Goal: Register for event/course: Sign up to attend an event or enroll in a course

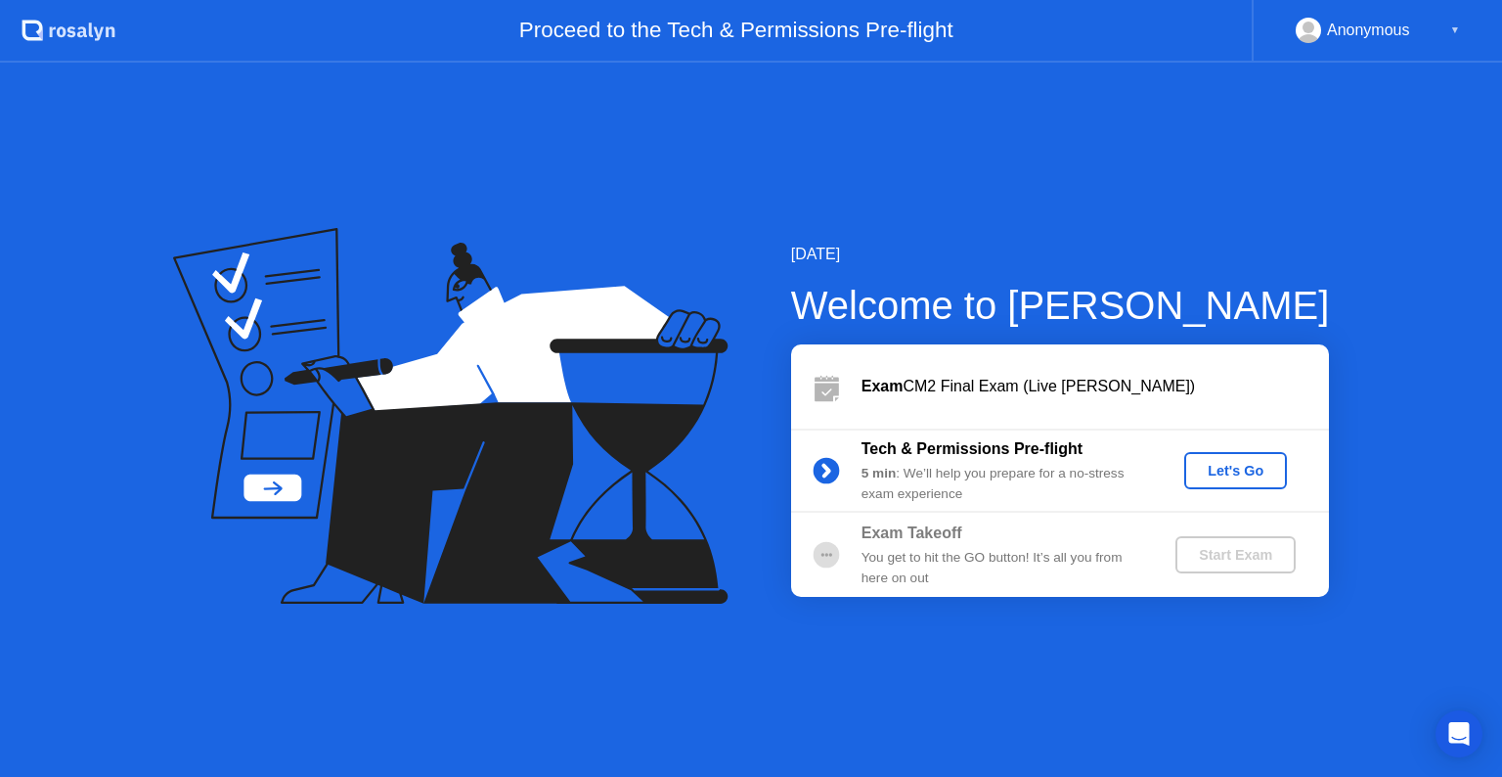
click at [1220, 469] on div "Let's Go" at bounding box center [1235, 471] width 87 height 16
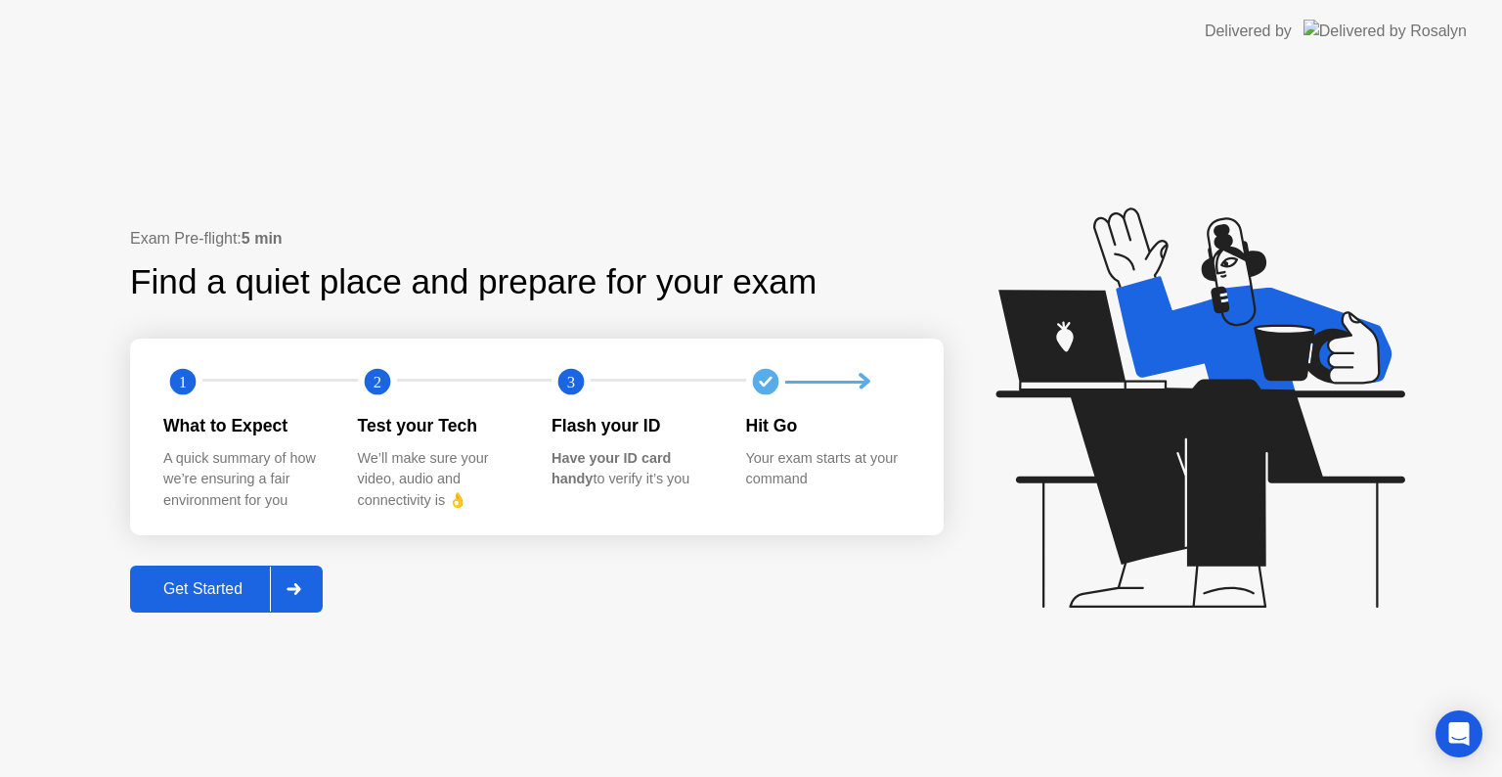
click at [239, 591] on div "Get Started" at bounding box center [203, 589] width 134 height 18
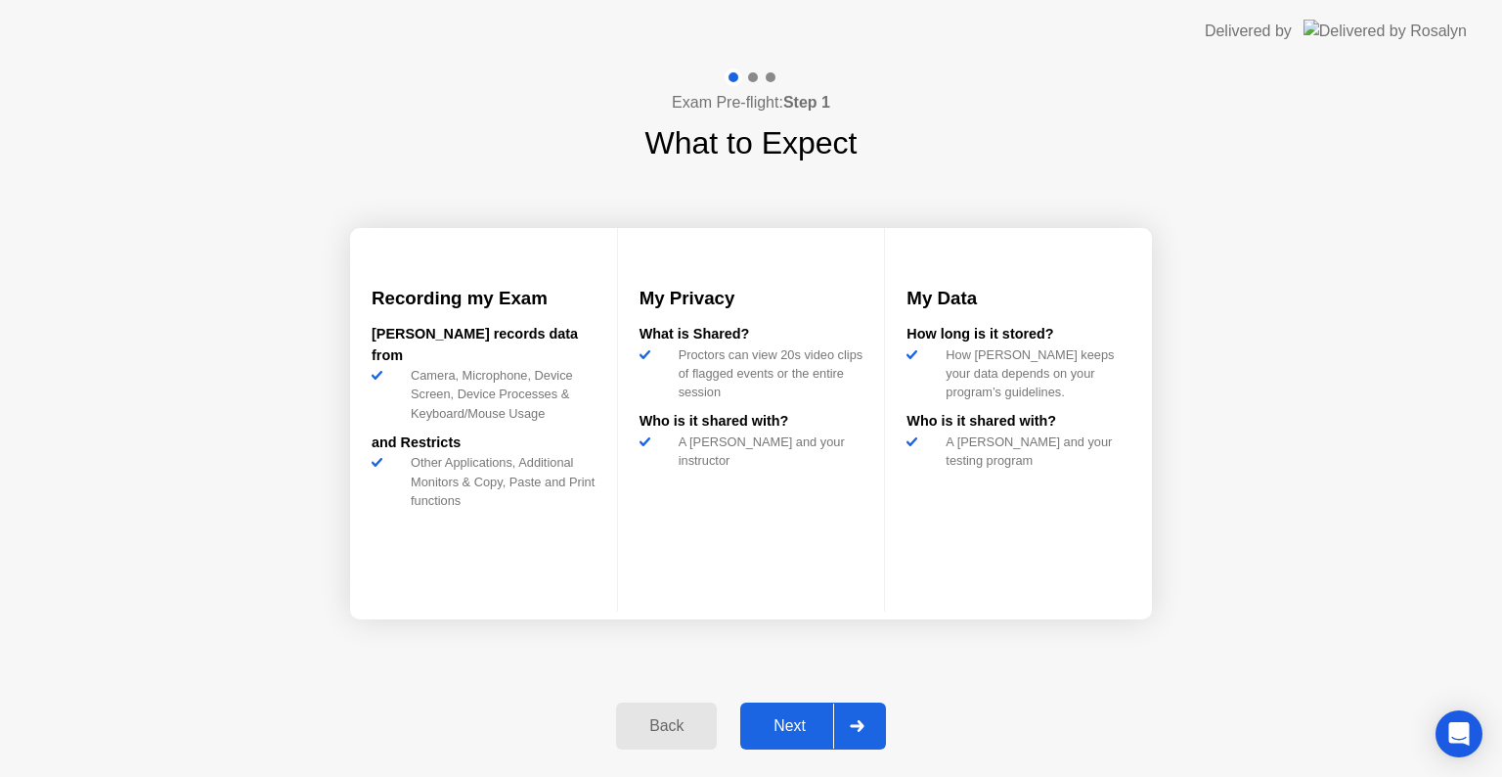
click at [813, 726] on div "Next" at bounding box center [789, 726] width 87 height 18
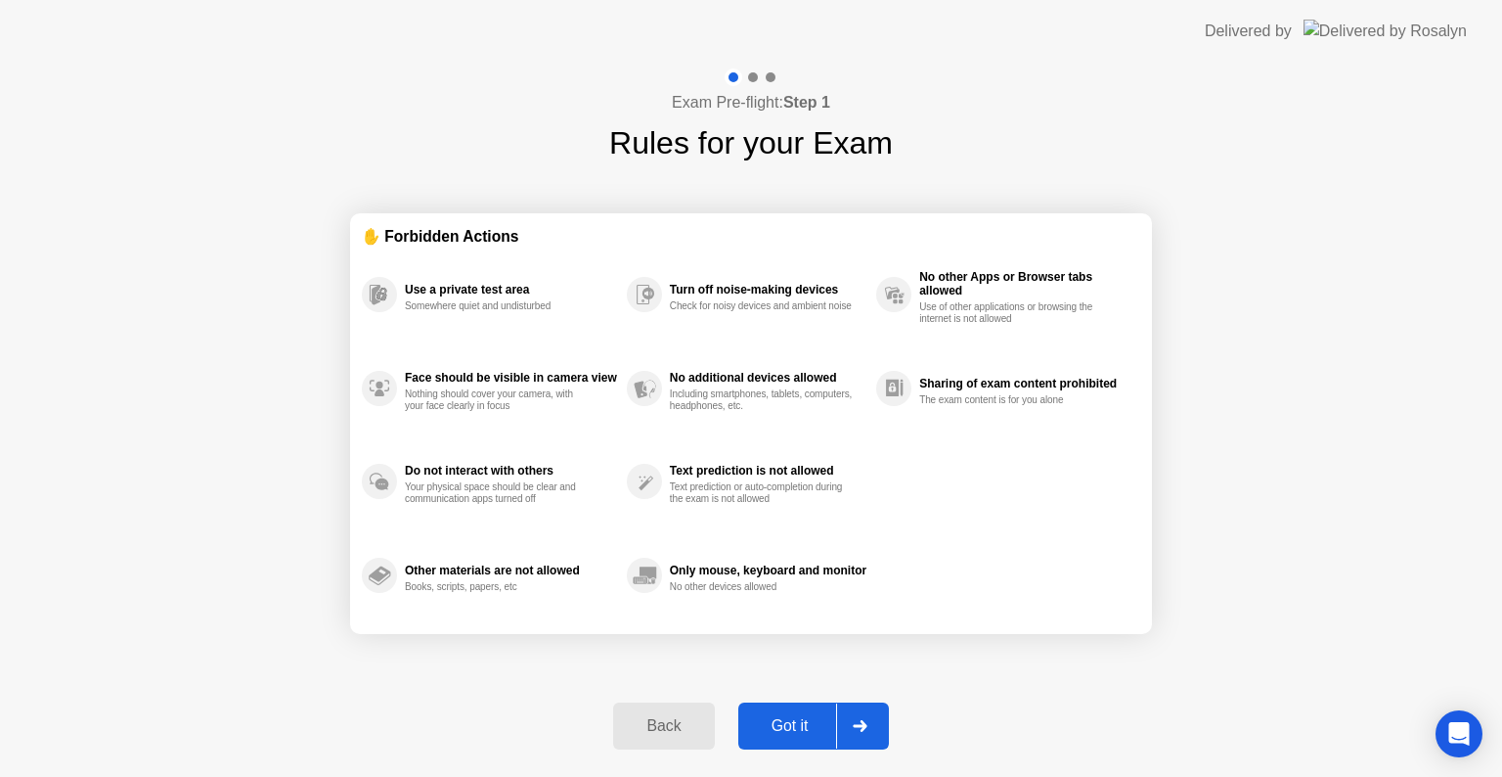
click at [794, 730] on div "Got it" at bounding box center [790, 726] width 92 height 18
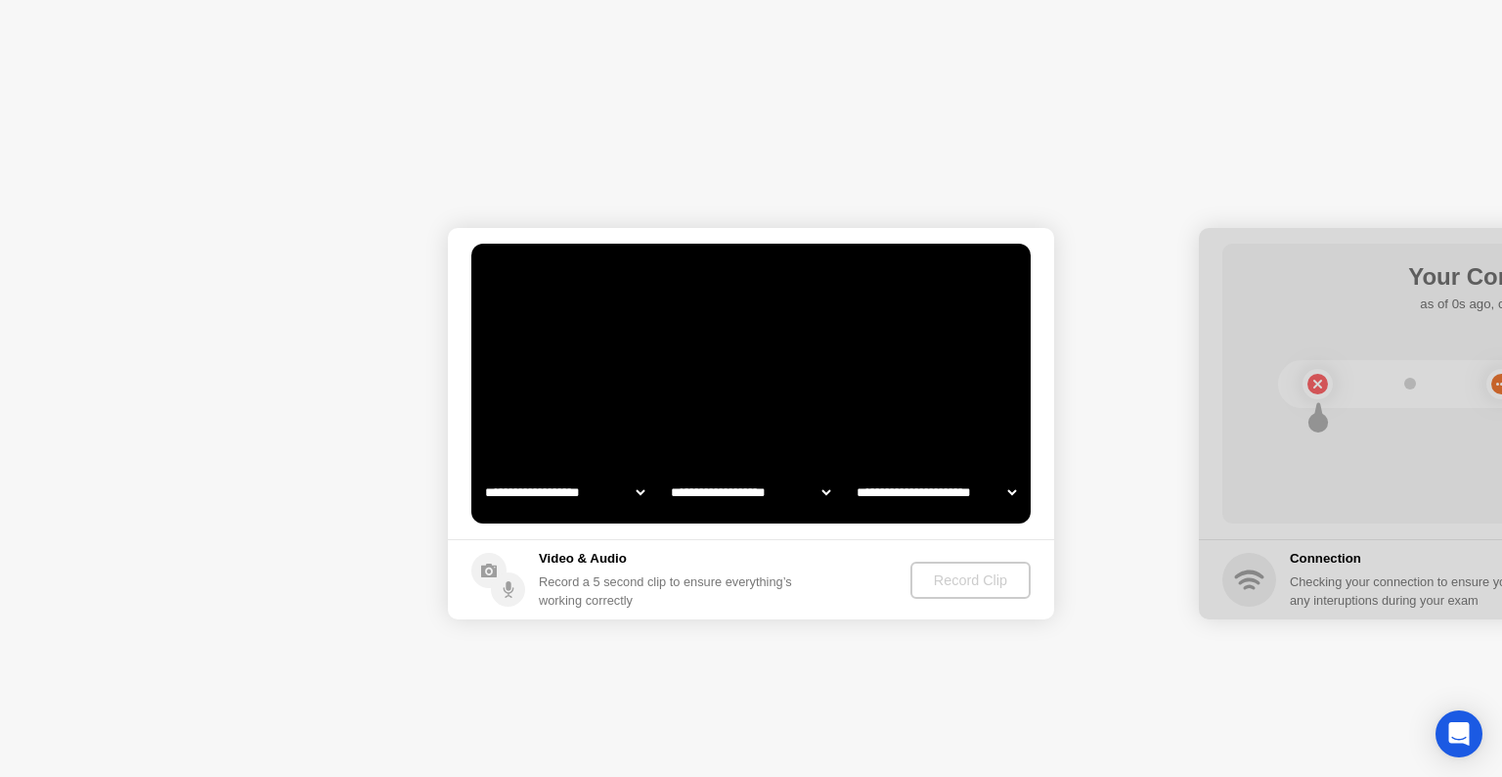
select select "**********"
select select "*******"
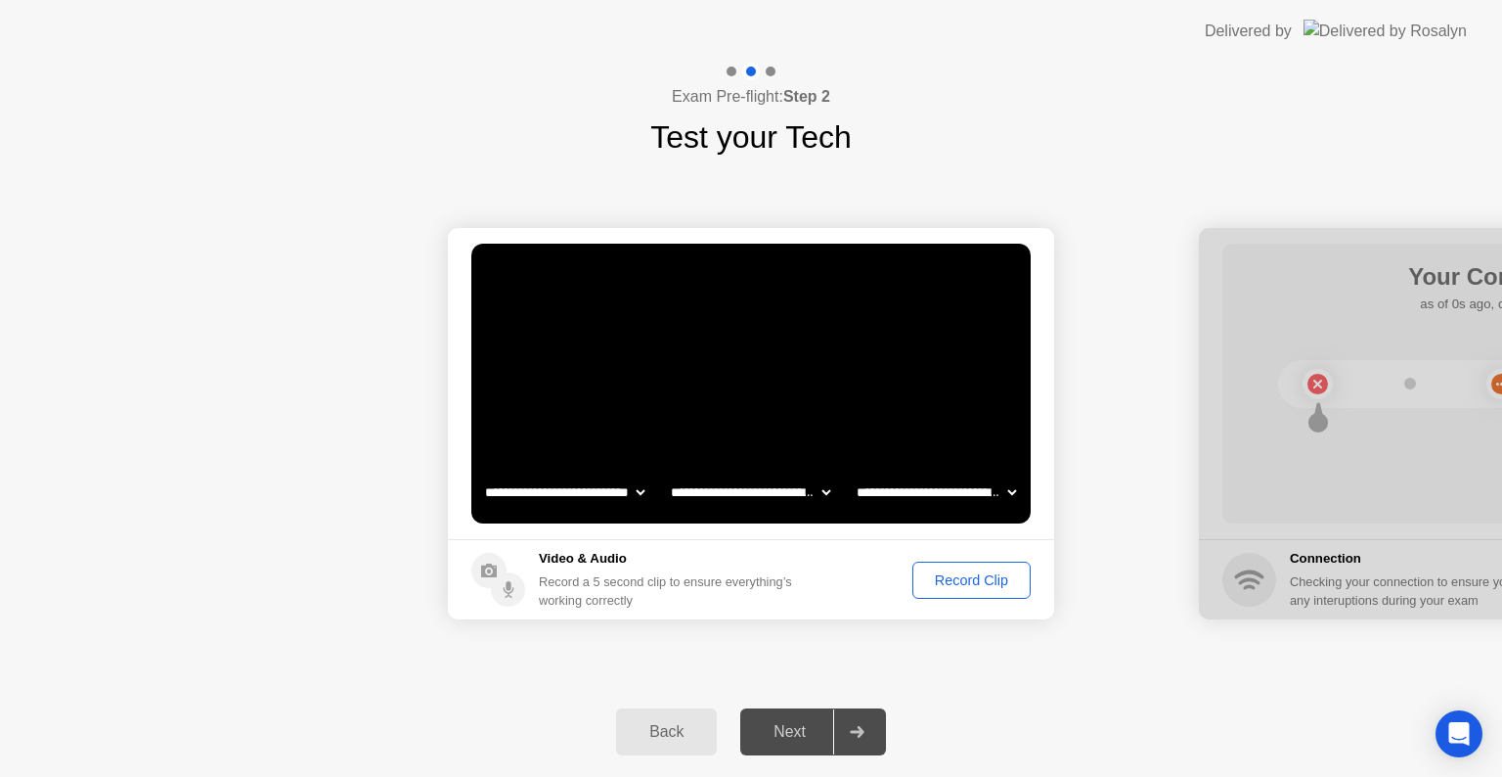
click at [963, 585] on div "Record Clip" at bounding box center [971, 580] width 105 height 16
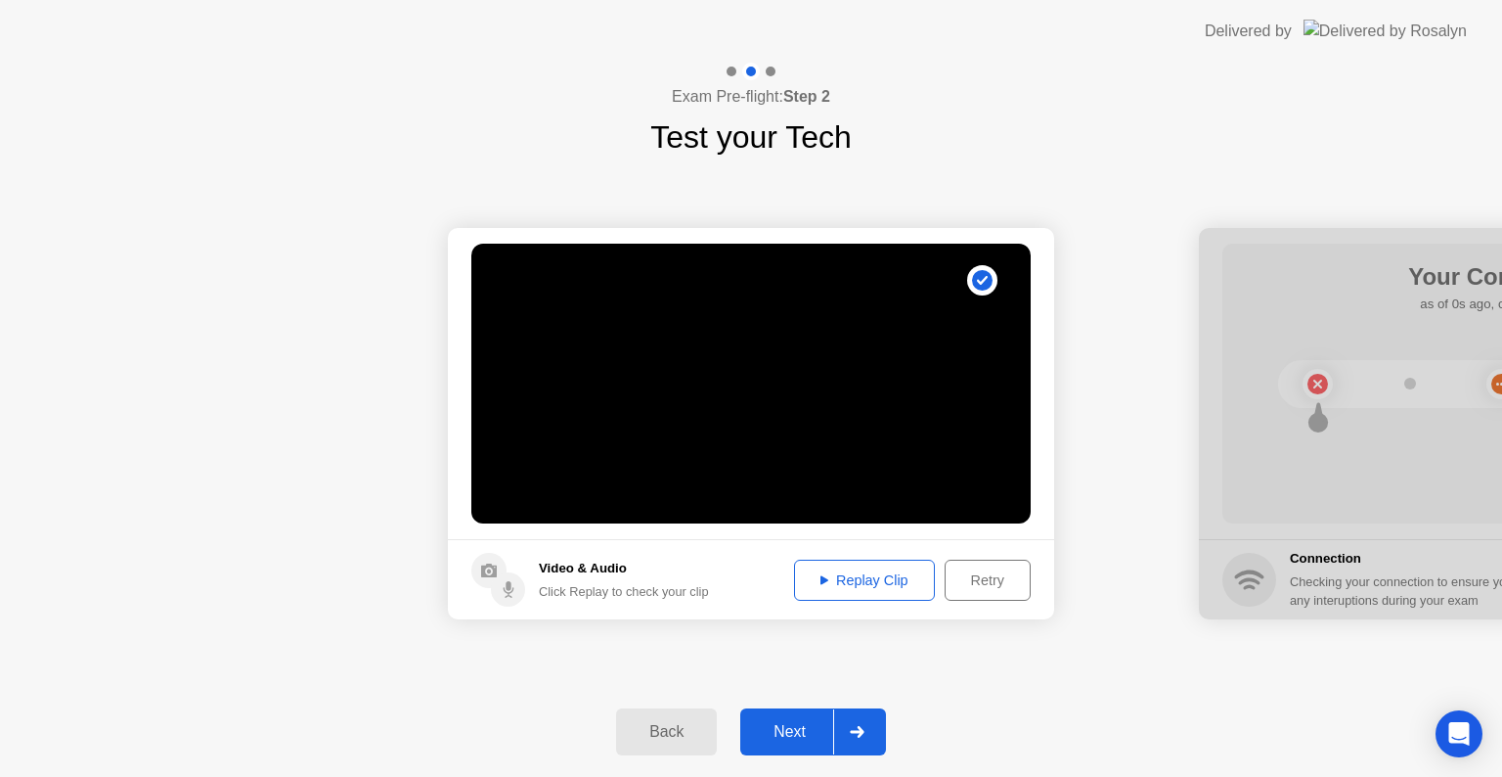
click at [794, 730] on div "Next" at bounding box center [789, 732] width 87 height 18
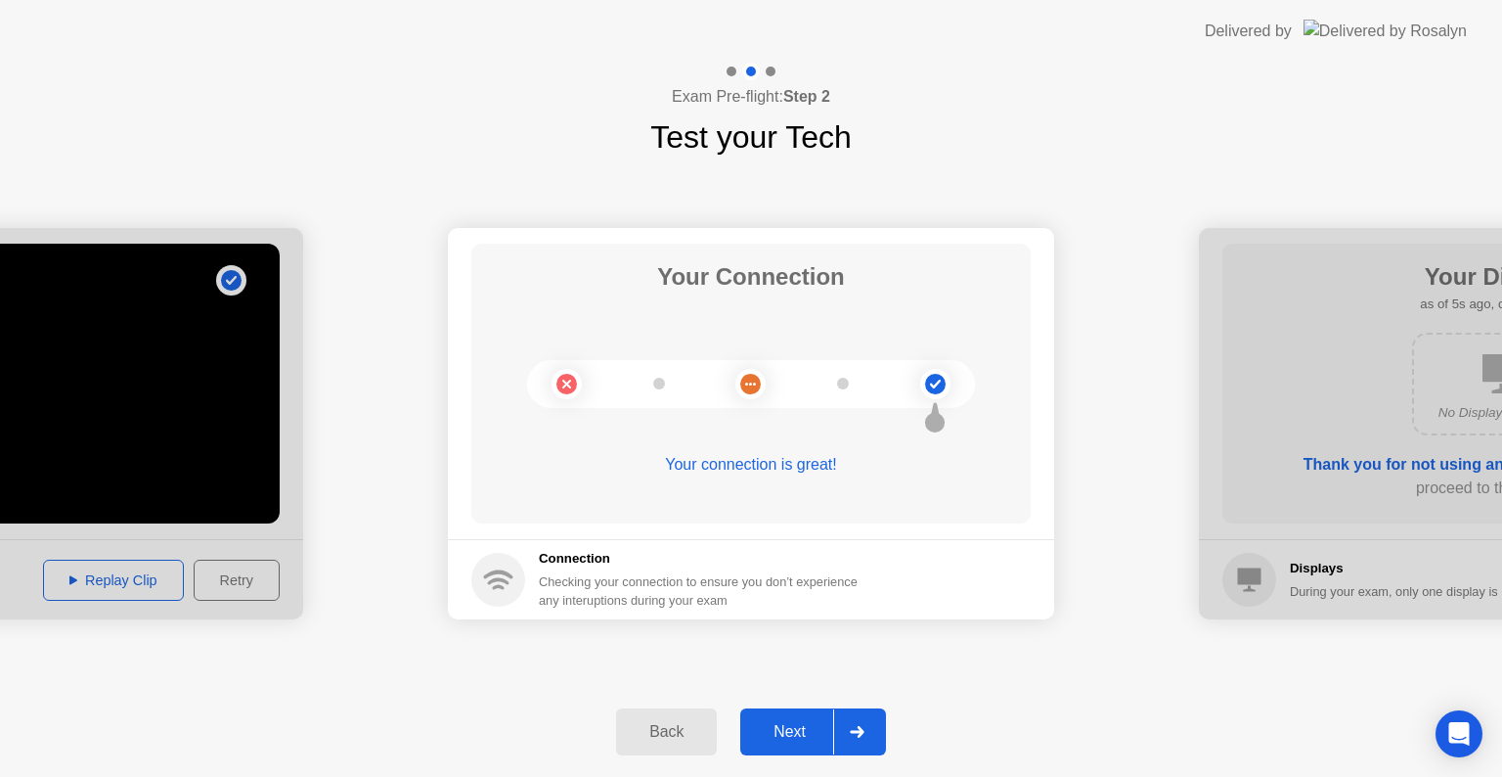
click at [810, 723] on div "Next" at bounding box center [789, 732] width 87 height 18
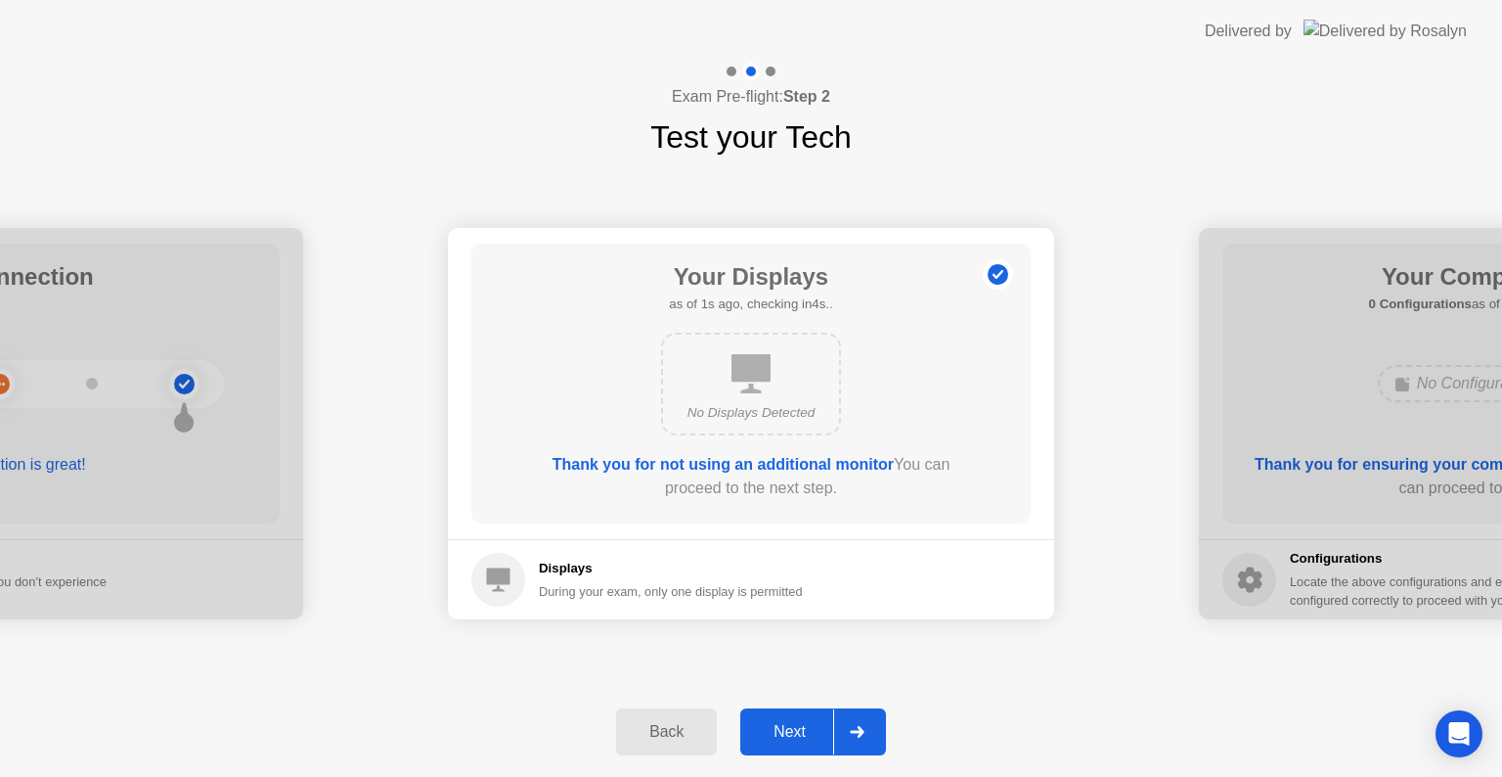
click at [799, 736] on div "Next" at bounding box center [789, 732] width 87 height 18
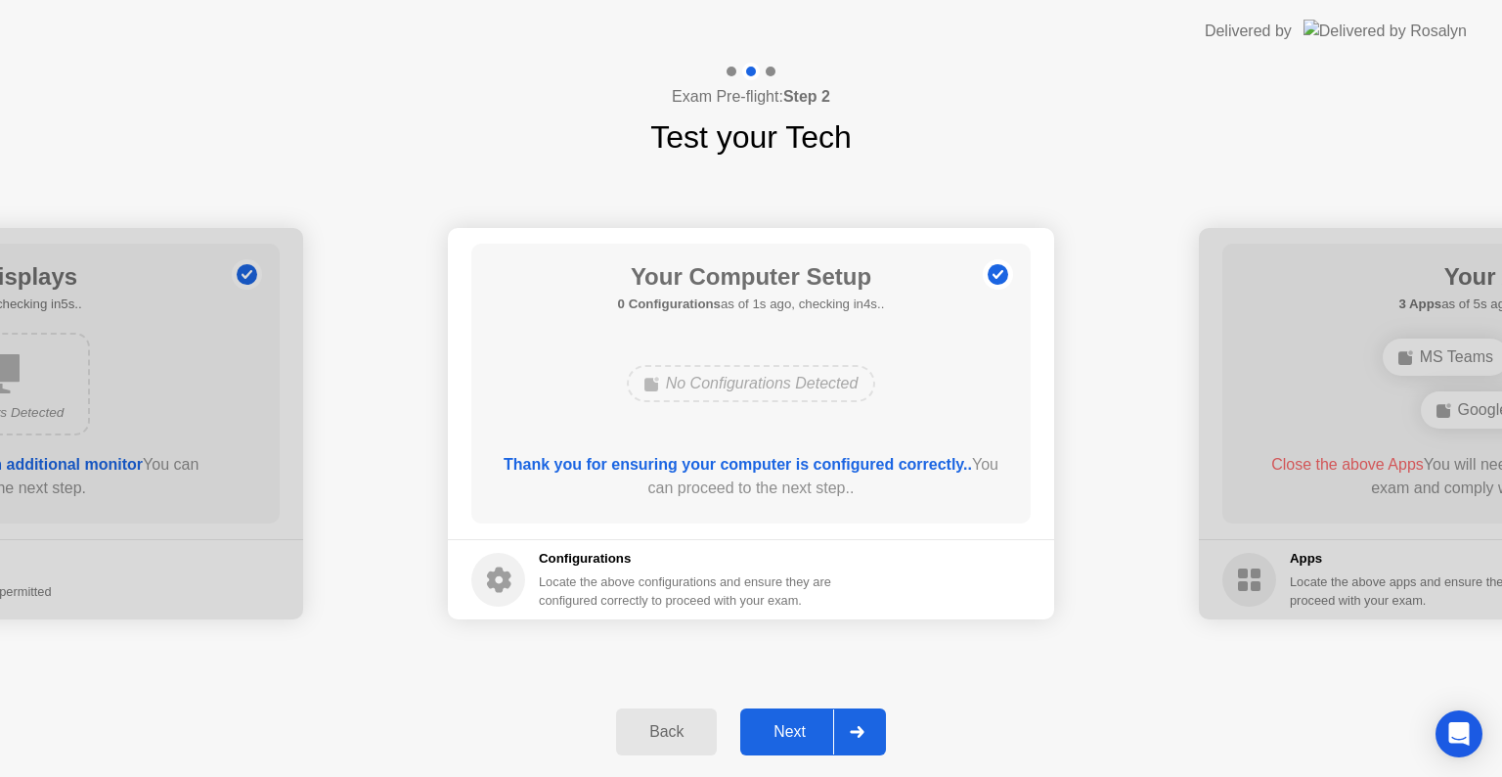
click at [799, 738] on div "Next" at bounding box center [789, 732] width 87 height 18
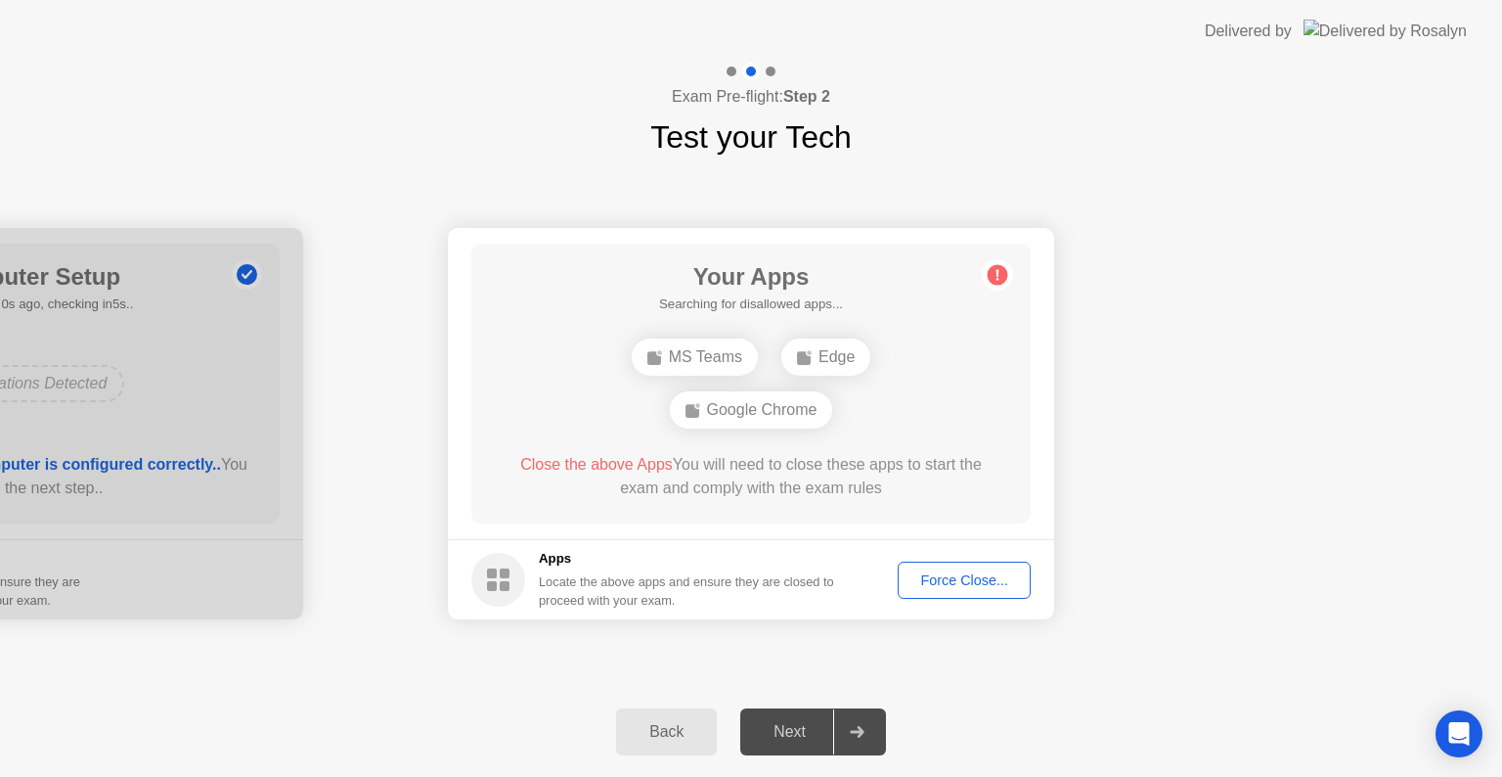
click at [943, 587] on div "Force Close..." at bounding box center [964, 580] width 119 height 16
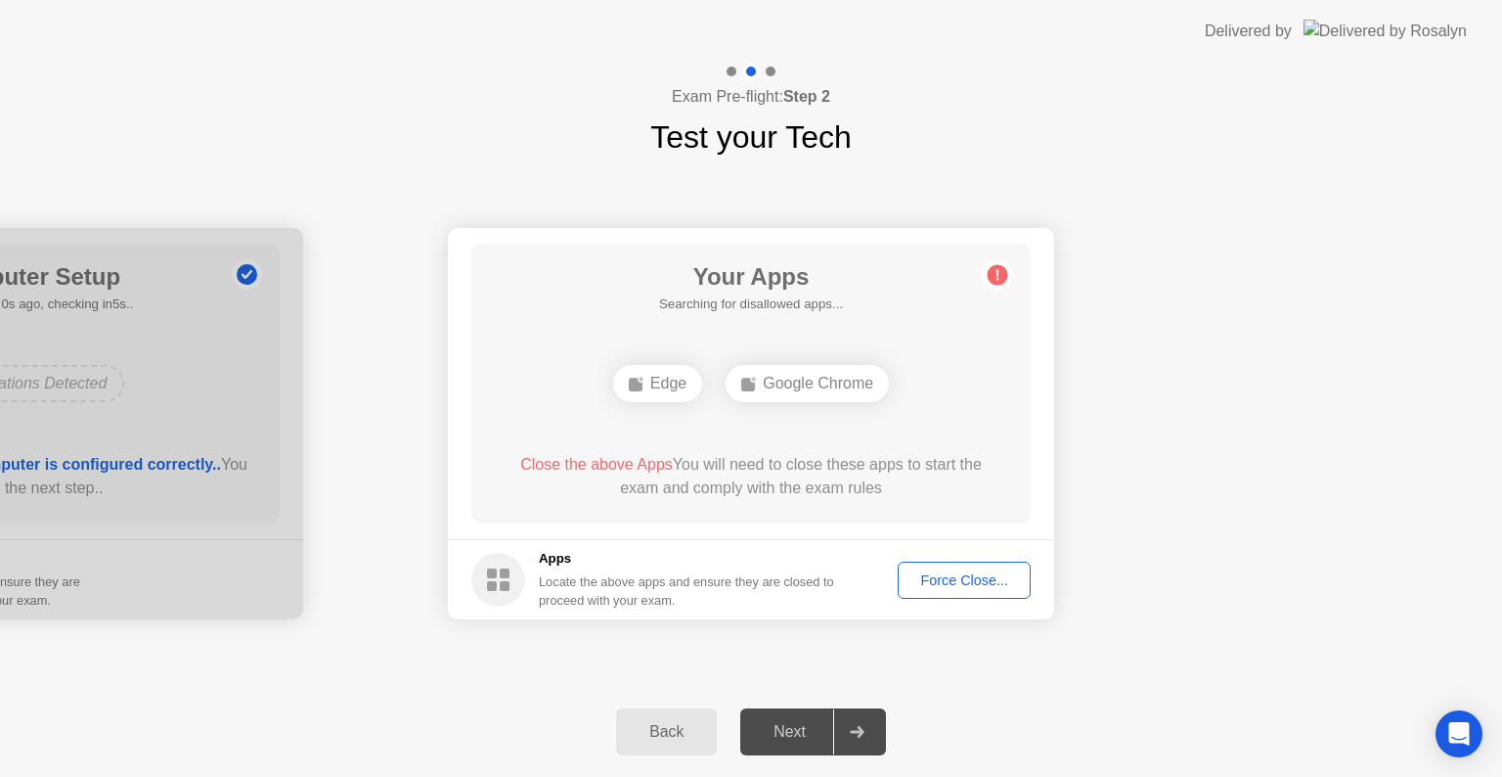
click at [955, 587] on div "Force Close..." at bounding box center [964, 580] width 119 height 16
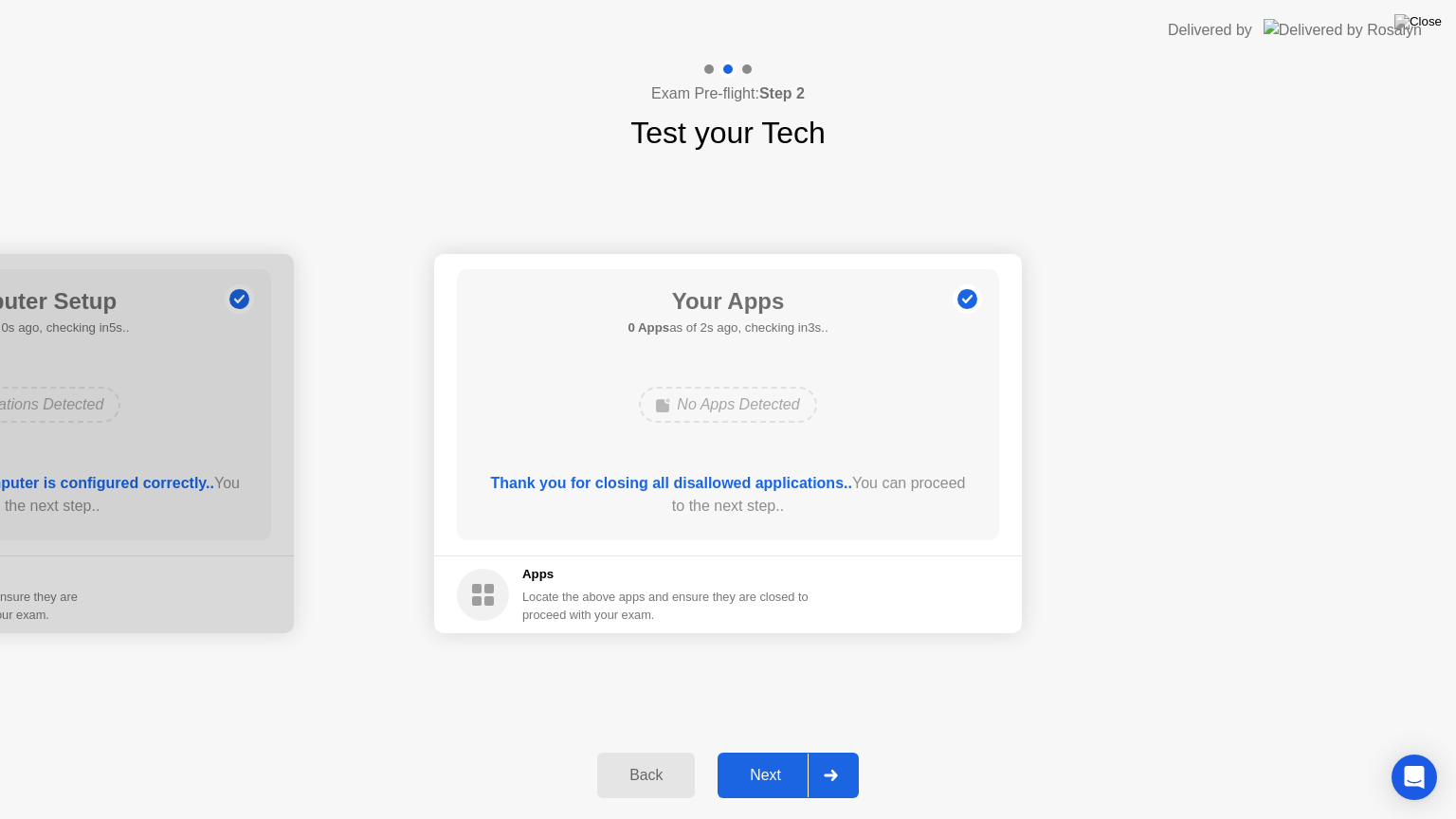
click at [769, 752] on div "Next" at bounding box center [765, 775] width 84 height 17
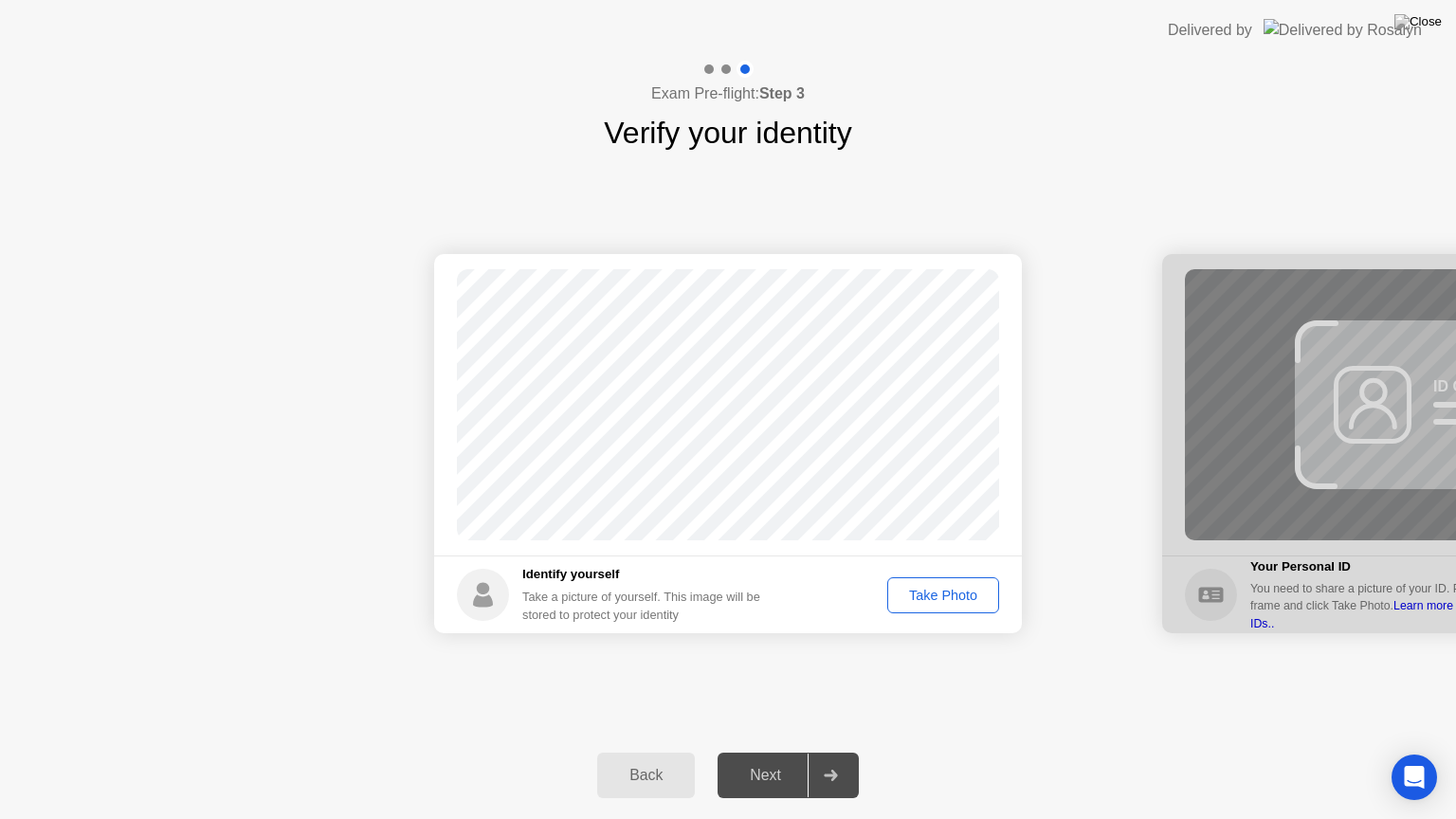
click at [941, 601] on div "Take Photo" at bounding box center [943, 595] width 99 height 16
click at [777, 752] on div "Next" at bounding box center [765, 775] width 84 height 17
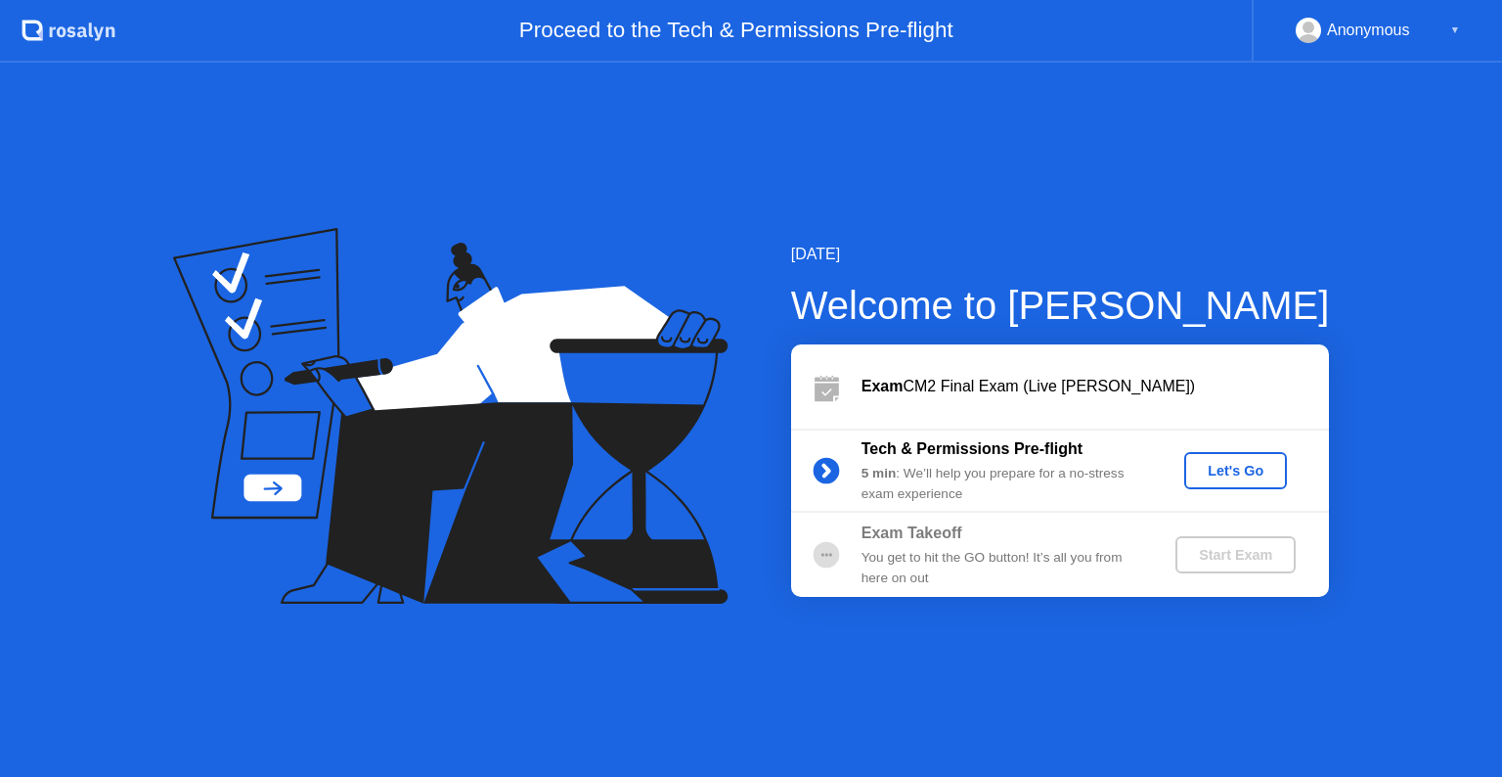
drag, startPoint x: 0, startPoint y: 0, endPoint x: 1239, endPoint y: 475, distance: 1327.4
click at [1239, 475] on div "Let's Go" at bounding box center [1235, 471] width 87 height 16
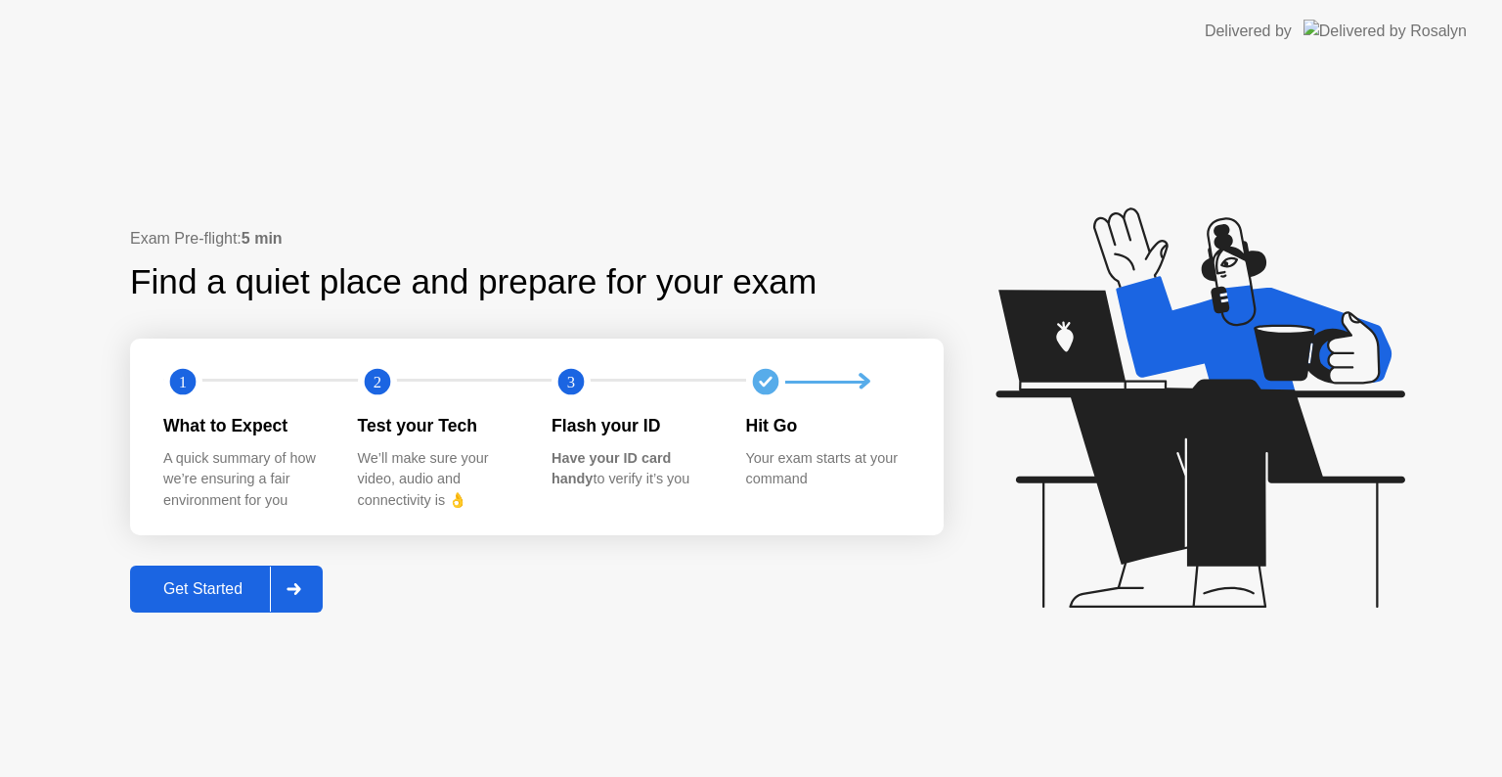
click at [218, 583] on div "Get Started" at bounding box center [203, 589] width 134 height 18
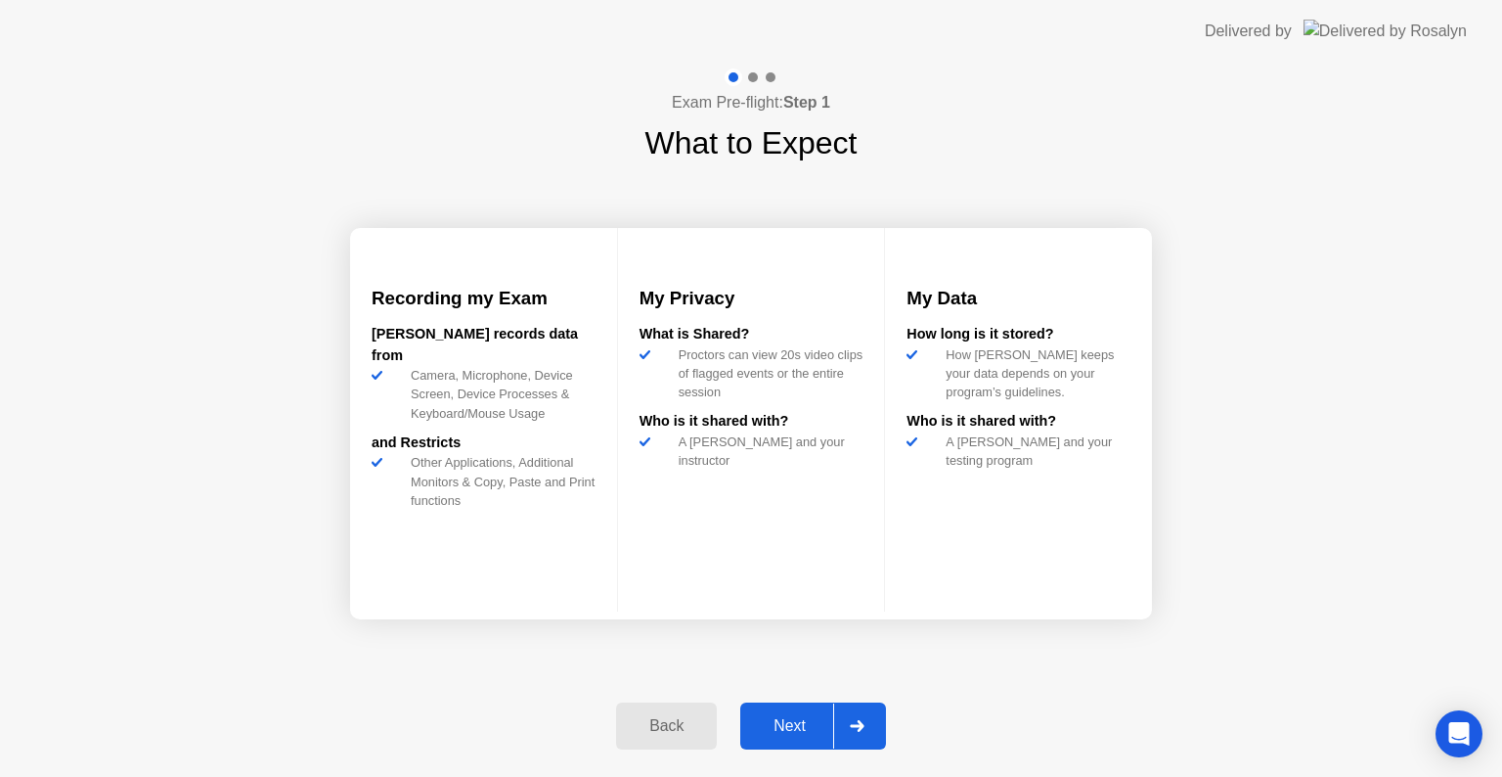
click at [793, 735] on div "Next" at bounding box center [789, 726] width 87 height 18
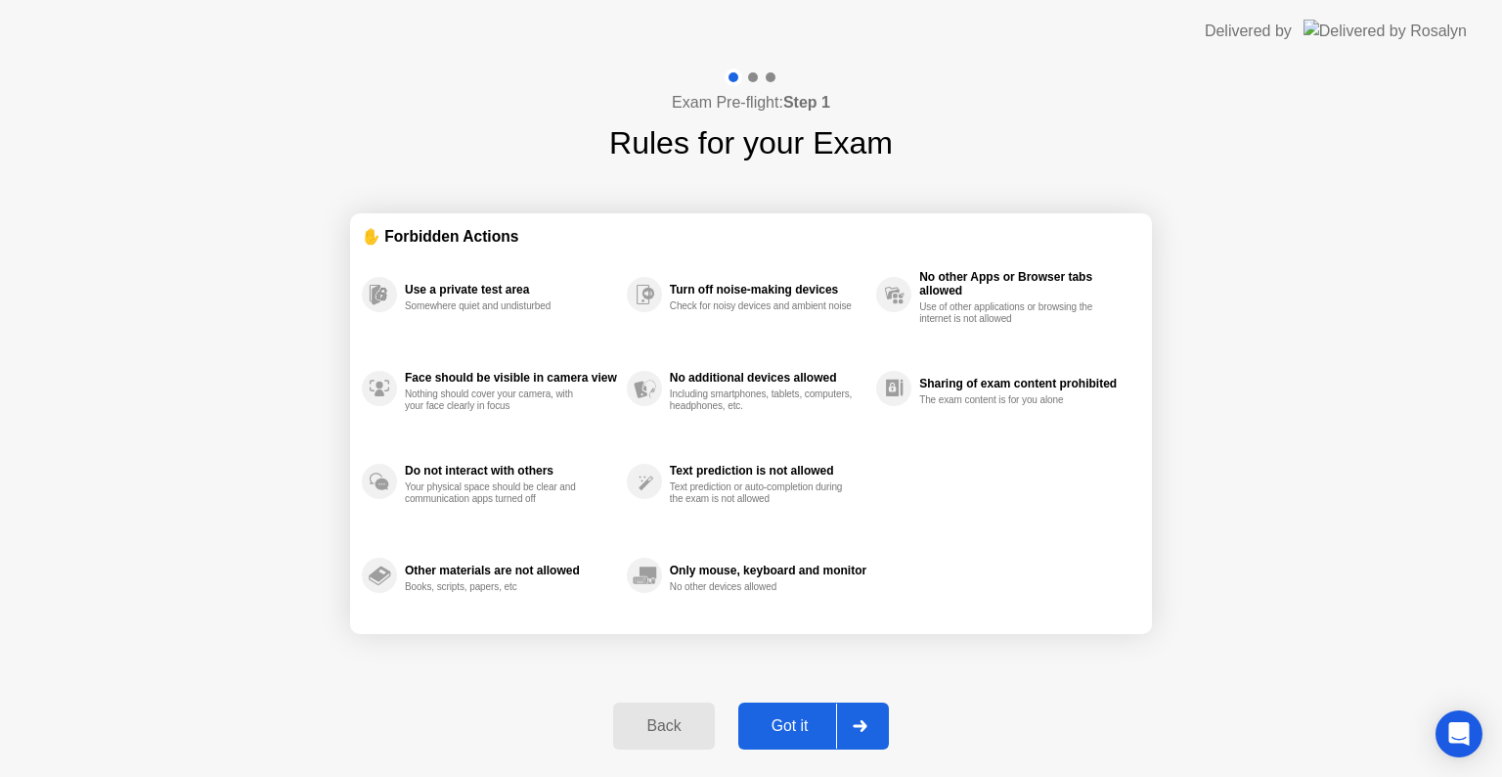
click at [802, 733] on div "Got it" at bounding box center [790, 726] width 92 height 18
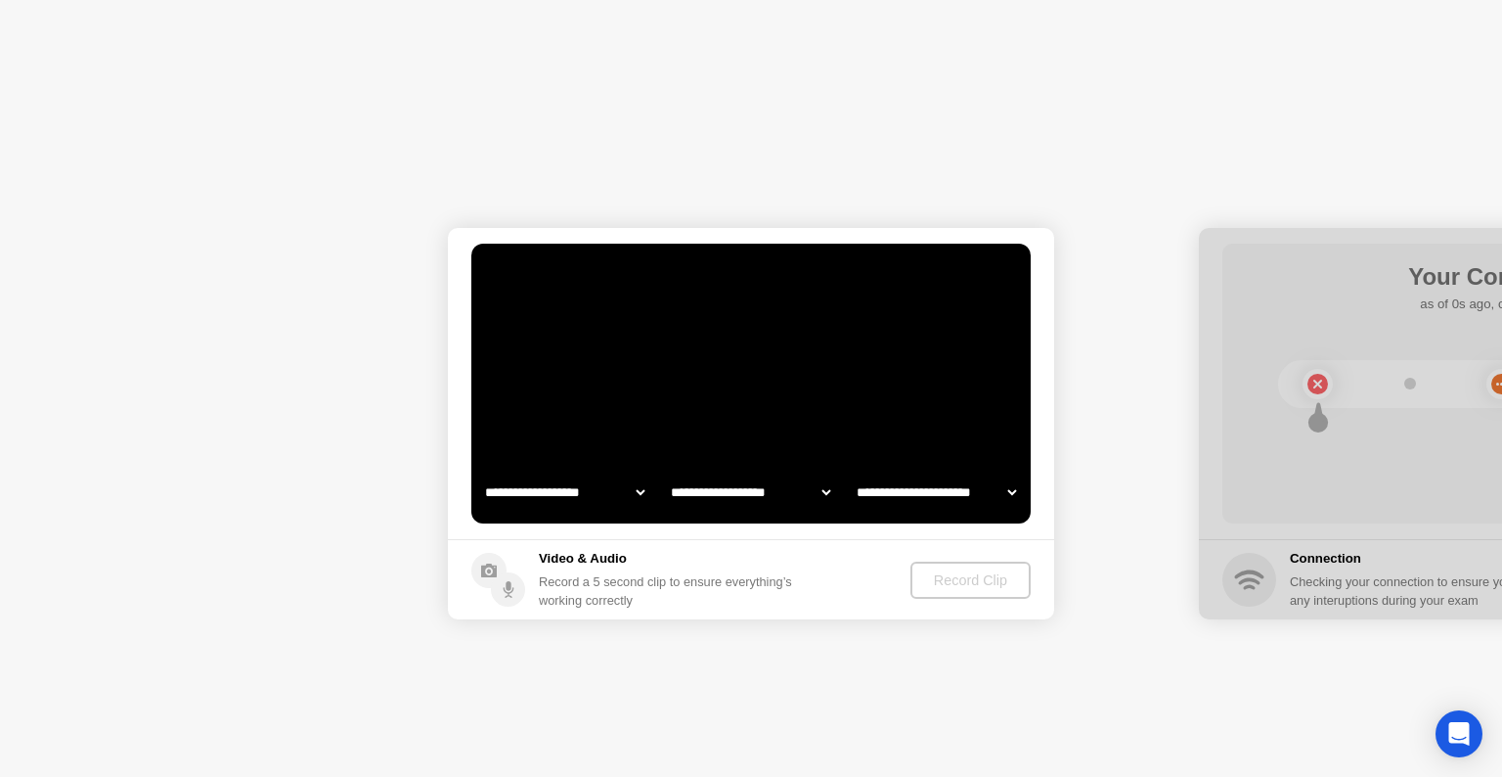
select select "**********"
select select "*******"
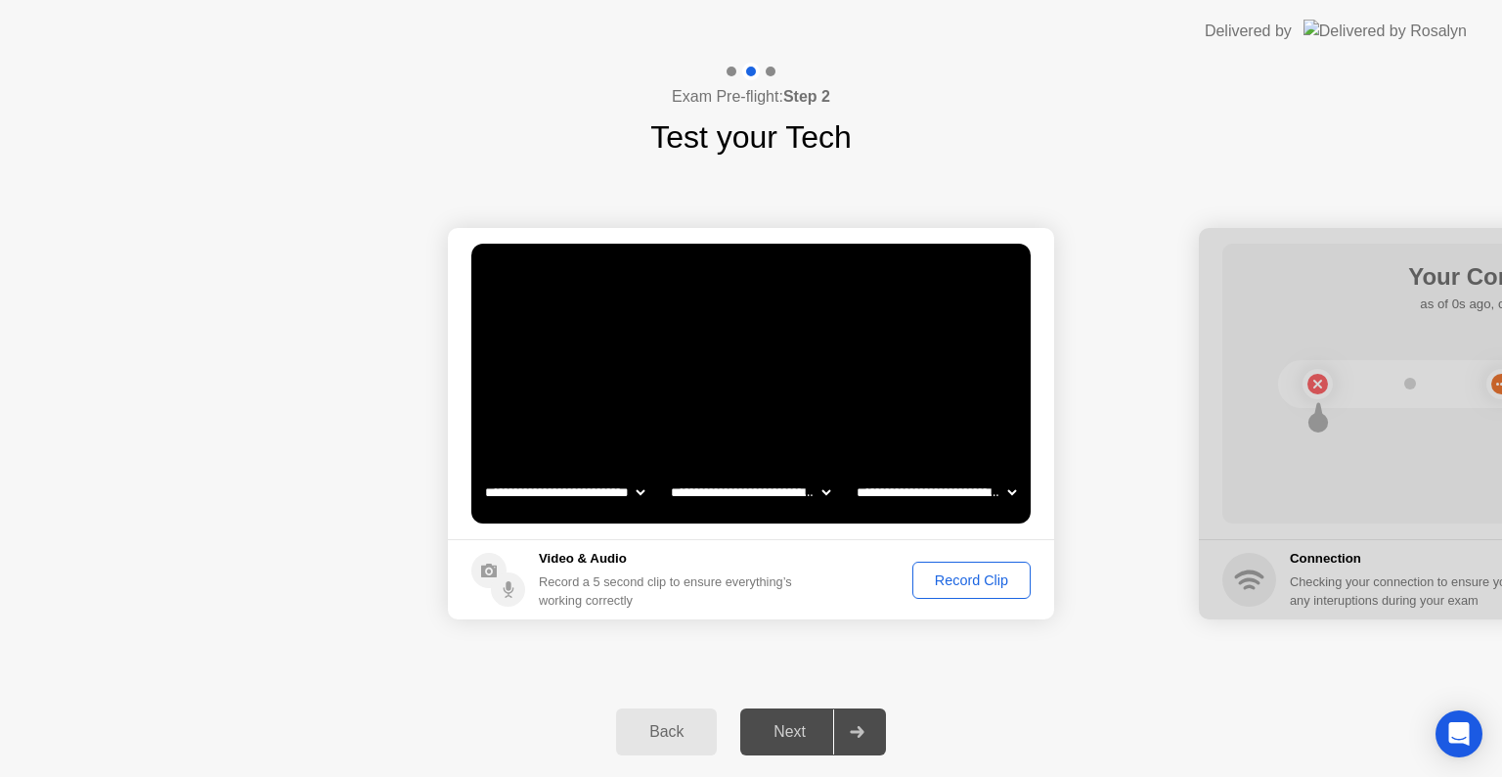
click at [956, 585] on div "Record Clip" at bounding box center [971, 580] width 105 height 16
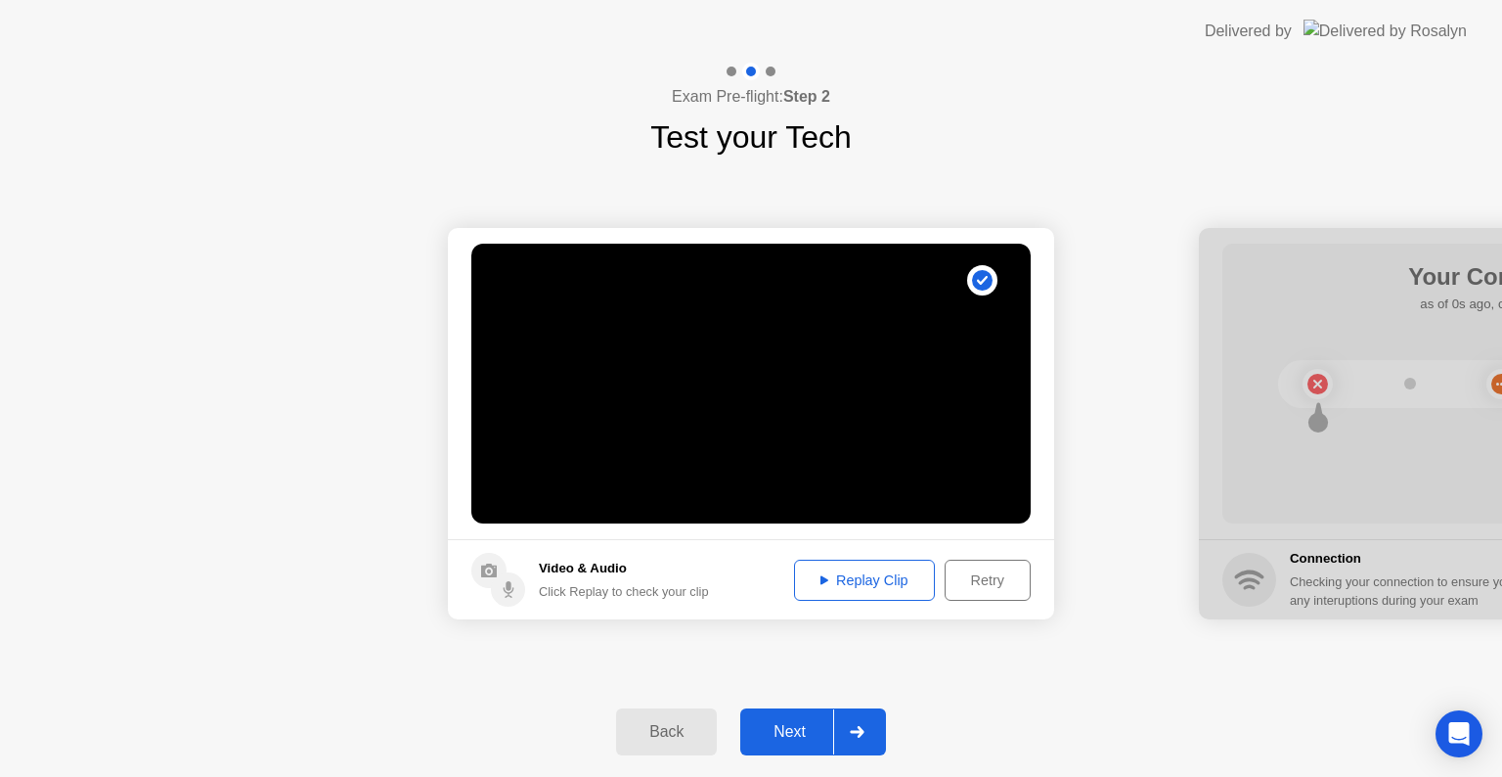
click at [789, 728] on div "Next" at bounding box center [789, 732] width 87 height 18
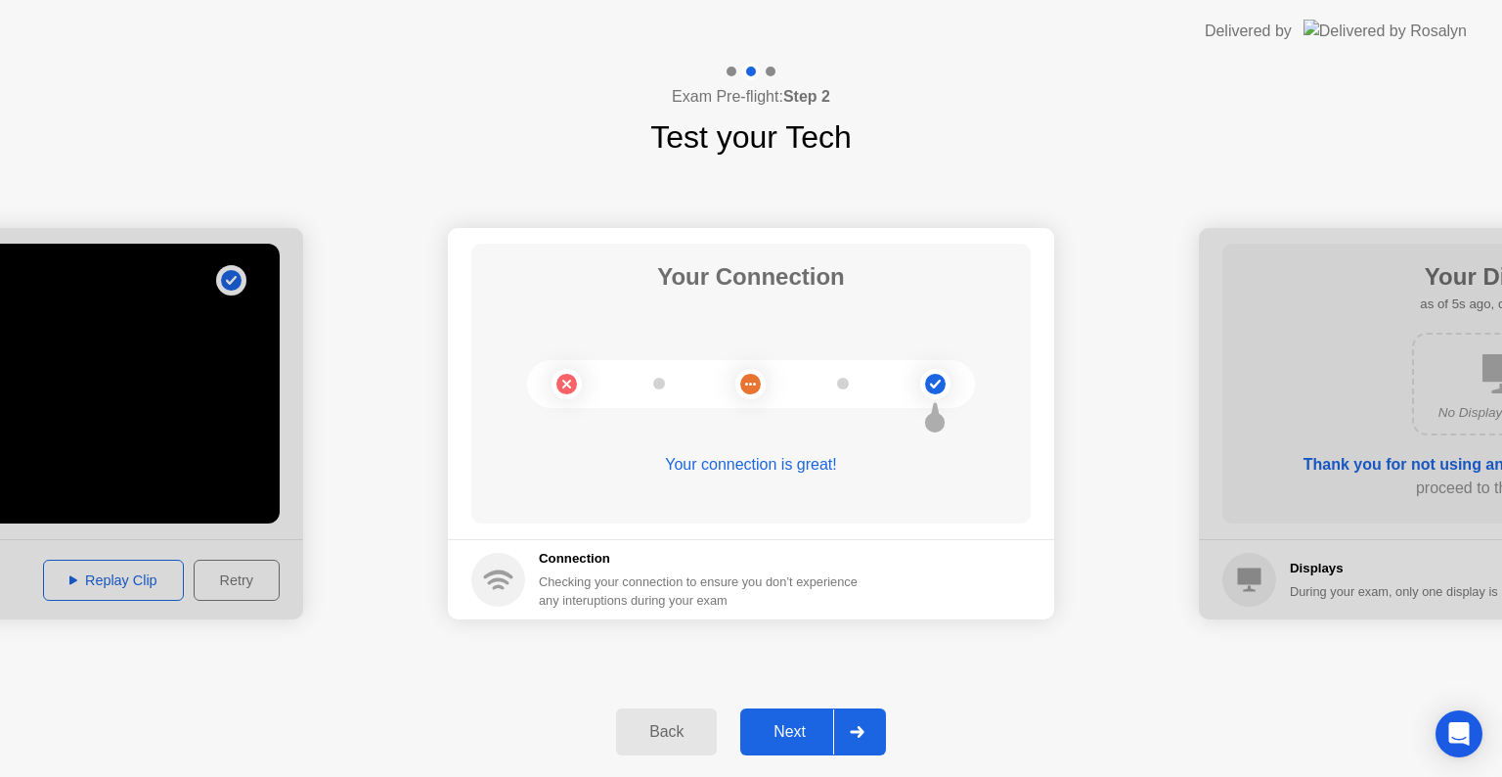
click at [800, 728] on div "Next" at bounding box center [789, 732] width 87 height 18
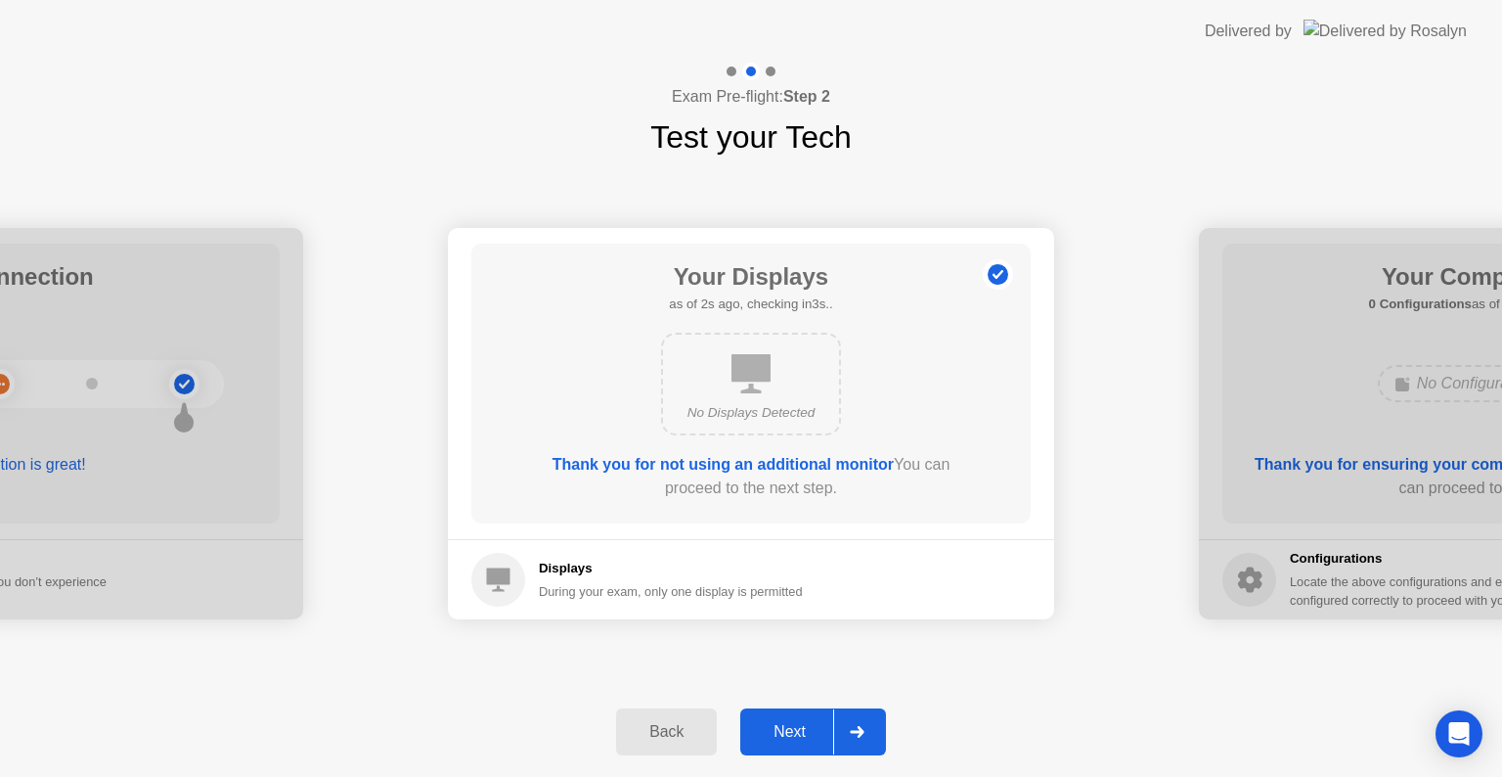
click at [800, 731] on div "Next" at bounding box center [789, 732] width 87 height 18
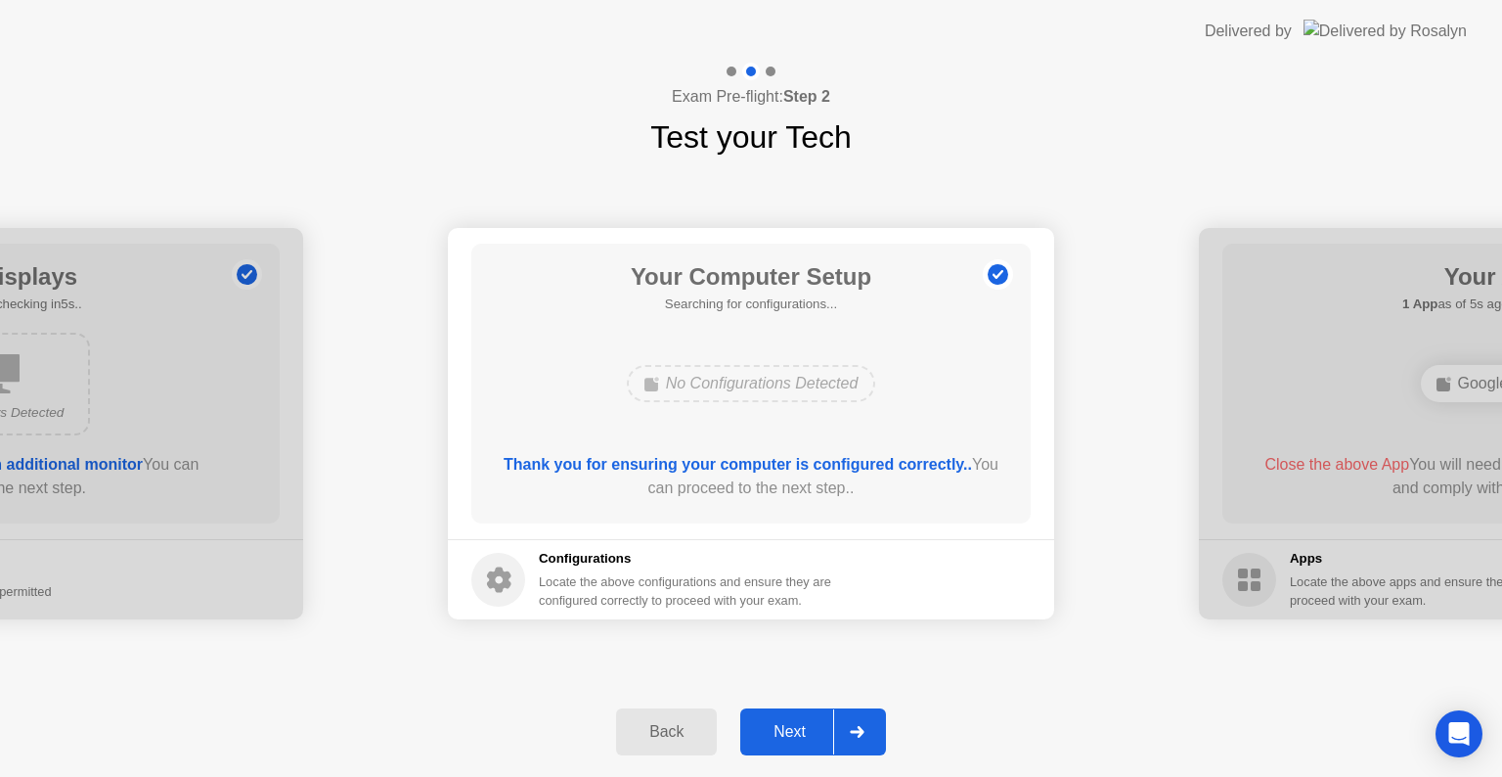
click at [801, 734] on div "Next" at bounding box center [789, 732] width 87 height 18
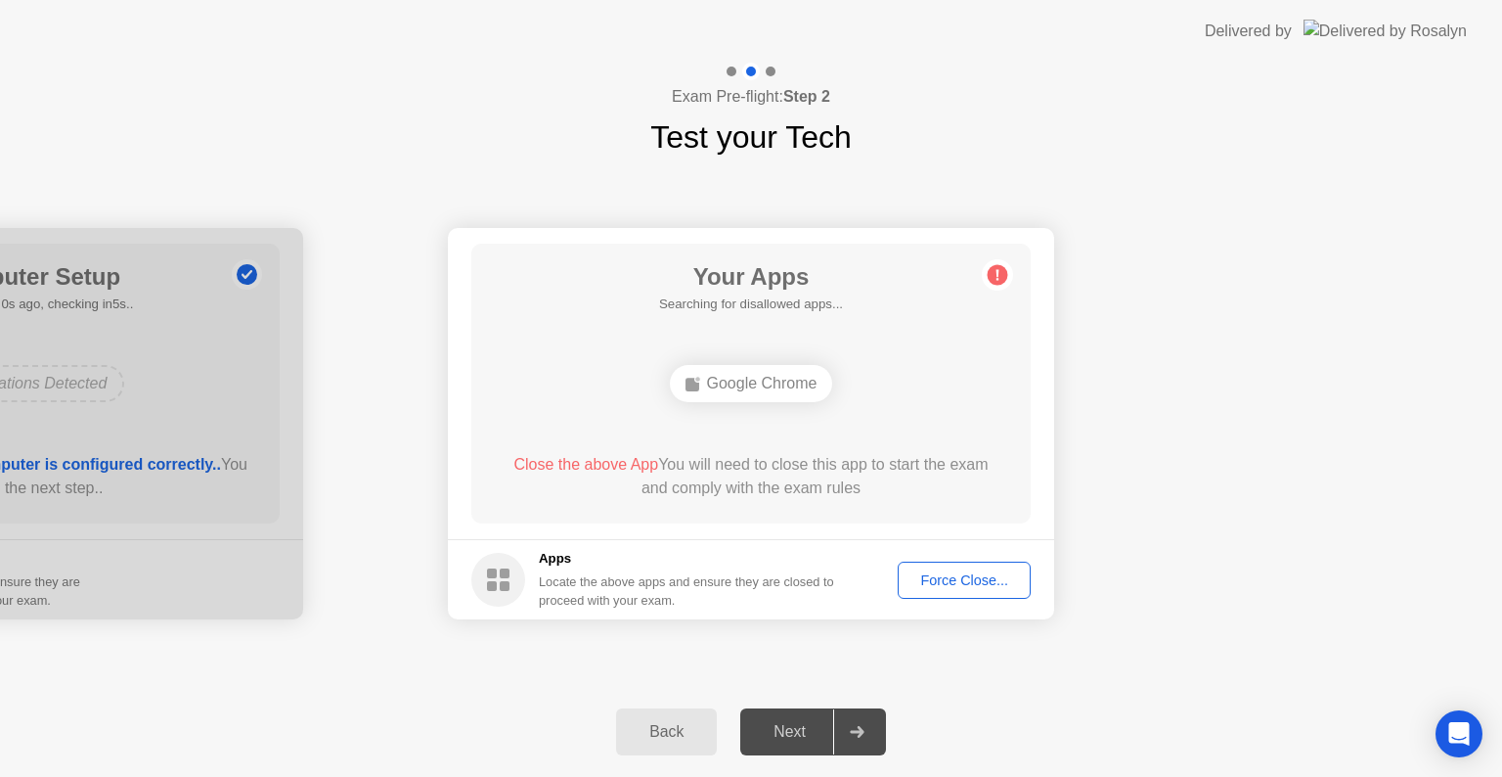
click at [936, 588] on div "Force Close..." at bounding box center [964, 580] width 119 height 16
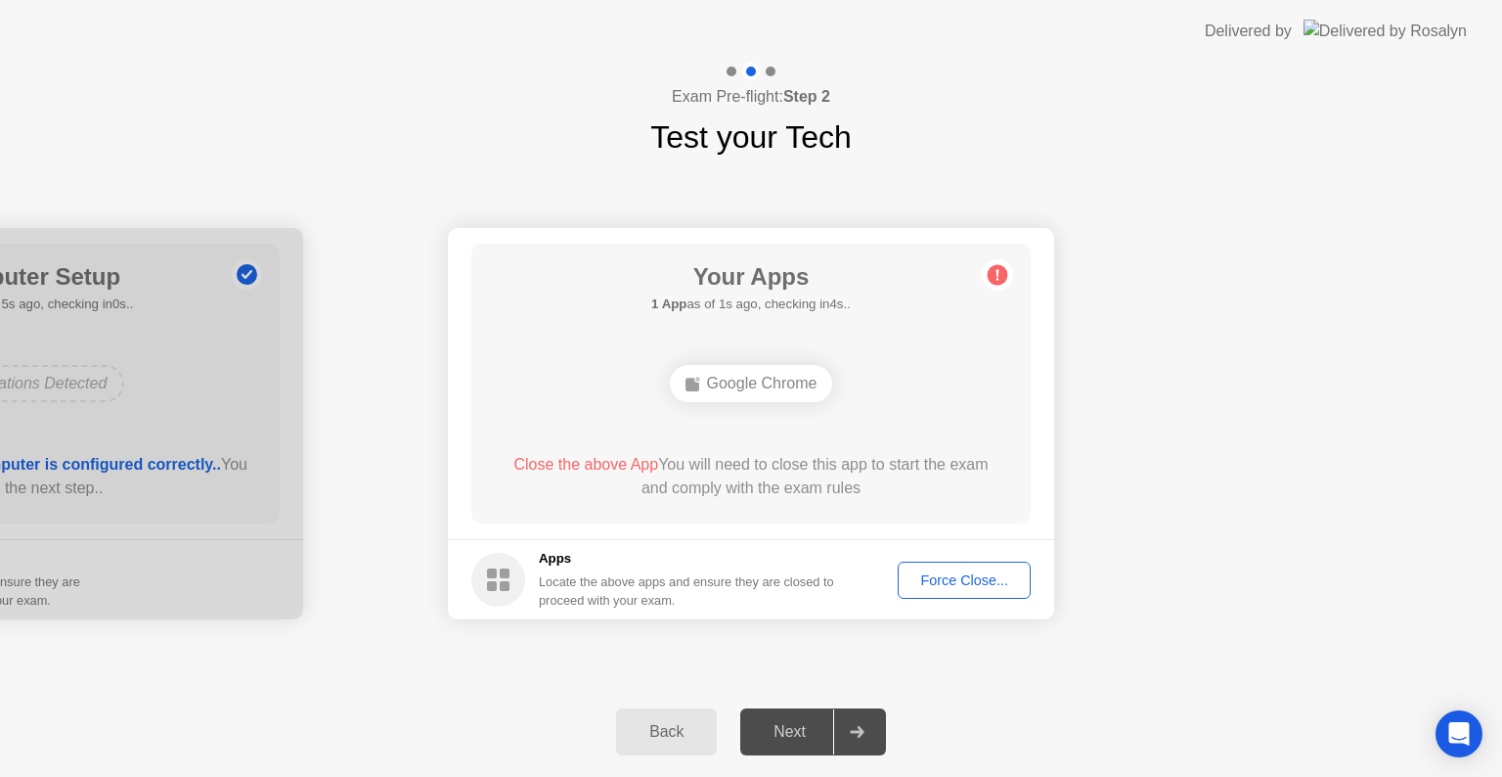
click at [941, 593] on button "Force Close..." at bounding box center [964, 579] width 133 height 37
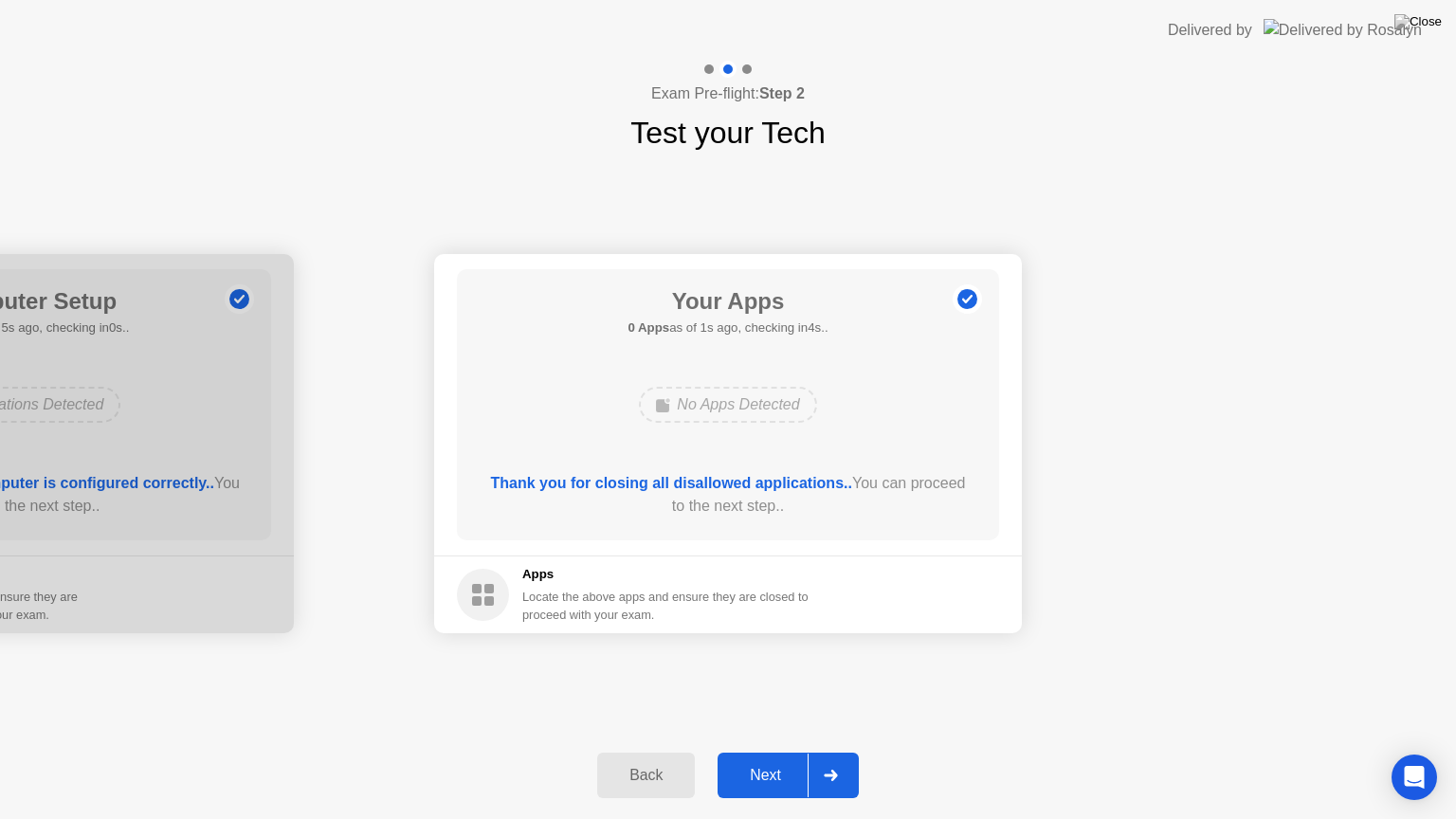
click at [766, 752] on div "Next" at bounding box center [765, 775] width 84 height 17
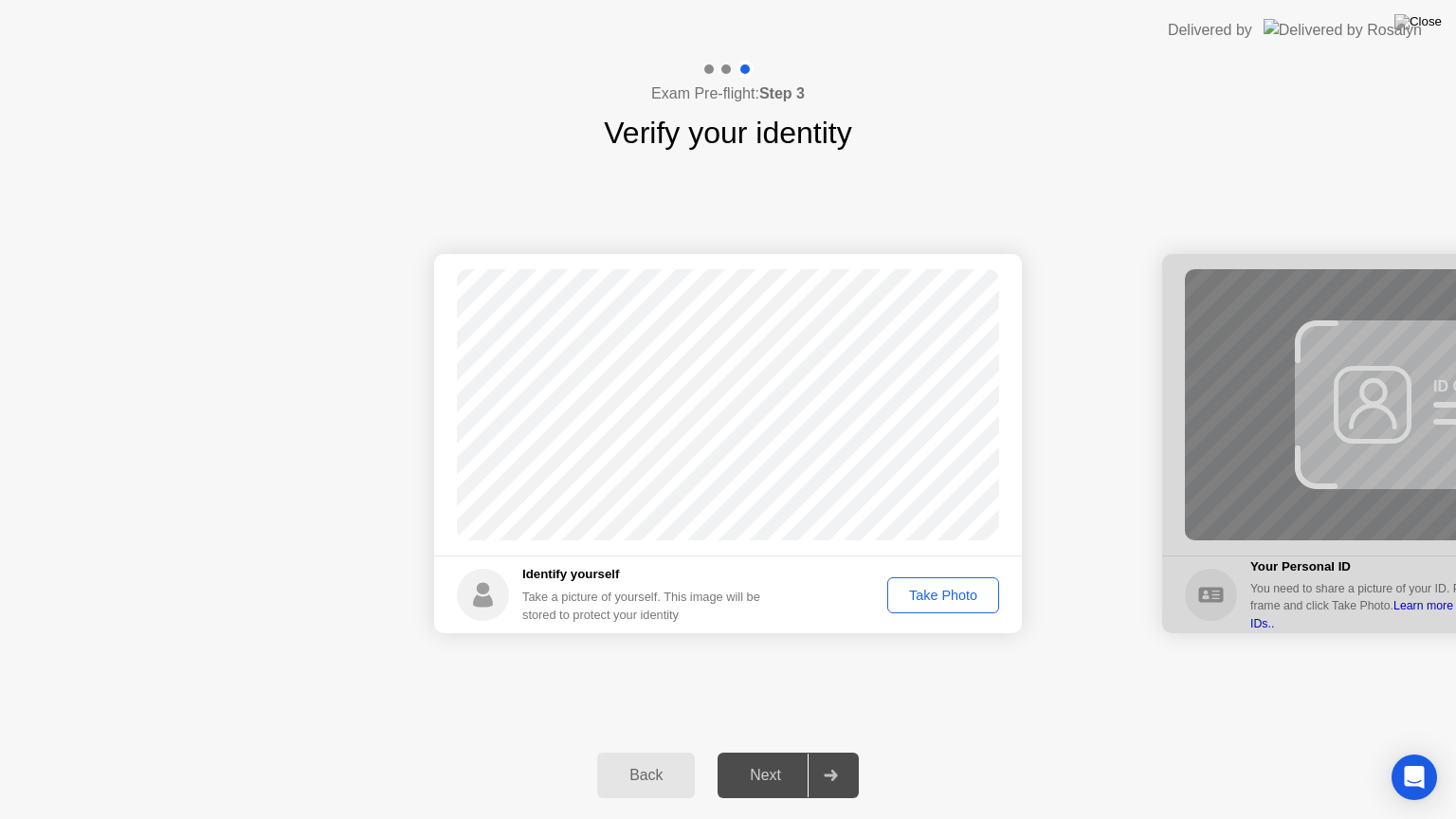
click at [952, 593] on div "Take Photo" at bounding box center [943, 595] width 99 height 16
click at [782, 752] on div "Next" at bounding box center [765, 775] width 84 height 17
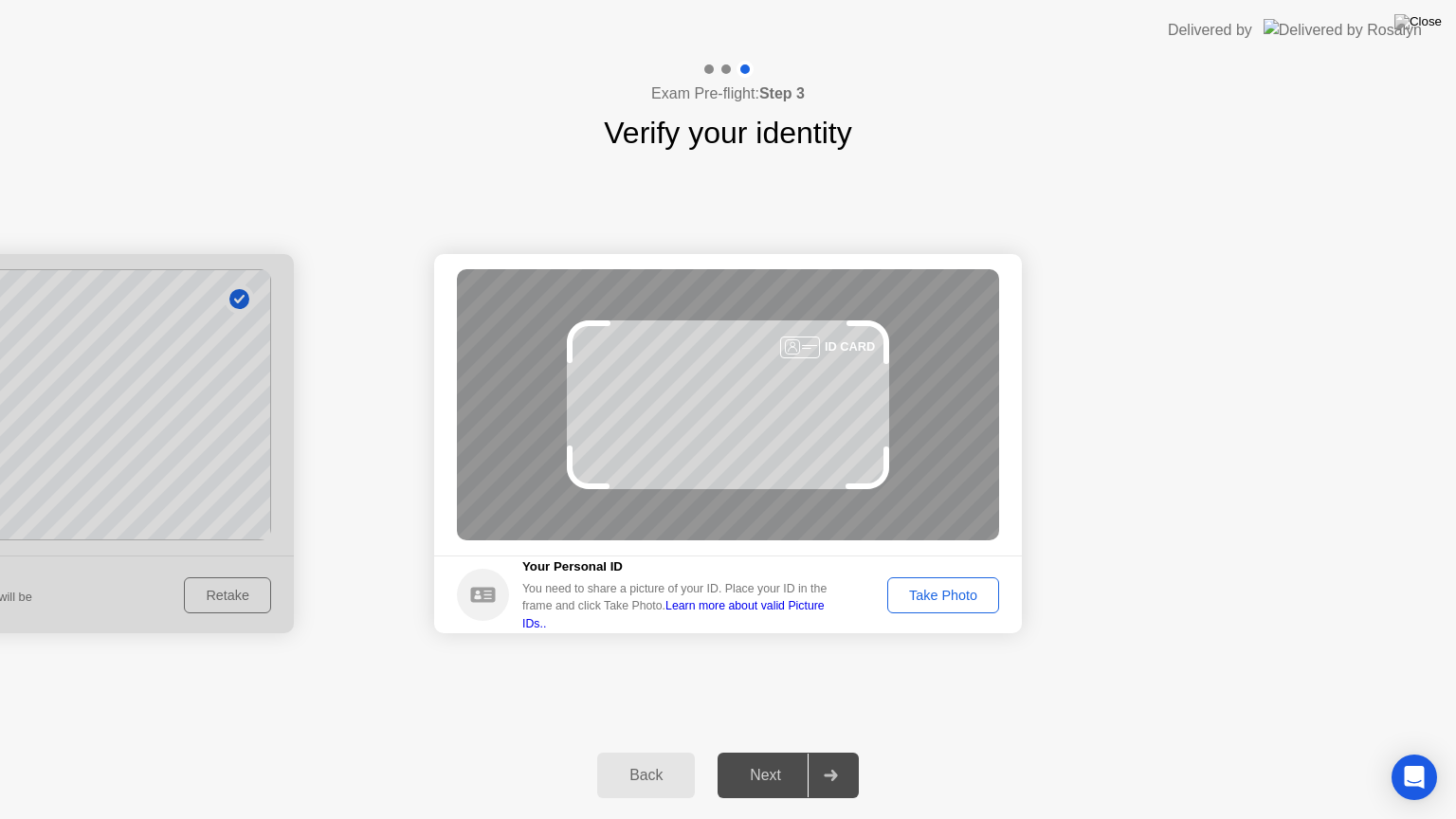
click at [955, 599] on div "Take Photo" at bounding box center [943, 595] width 99 height 16
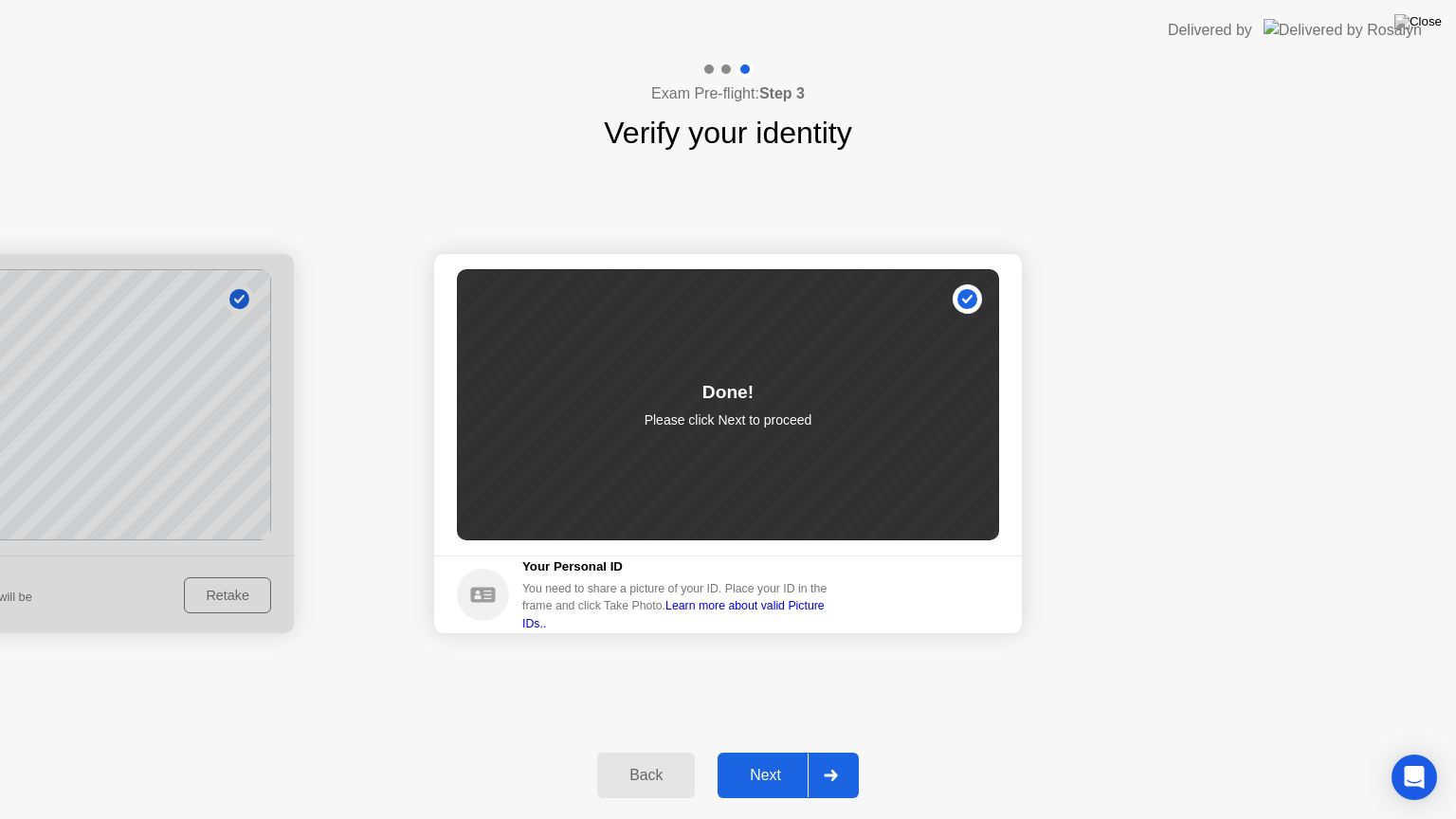
click at [772, 752] on div "Next" at bounding box center [765, 775] width 84 height 17
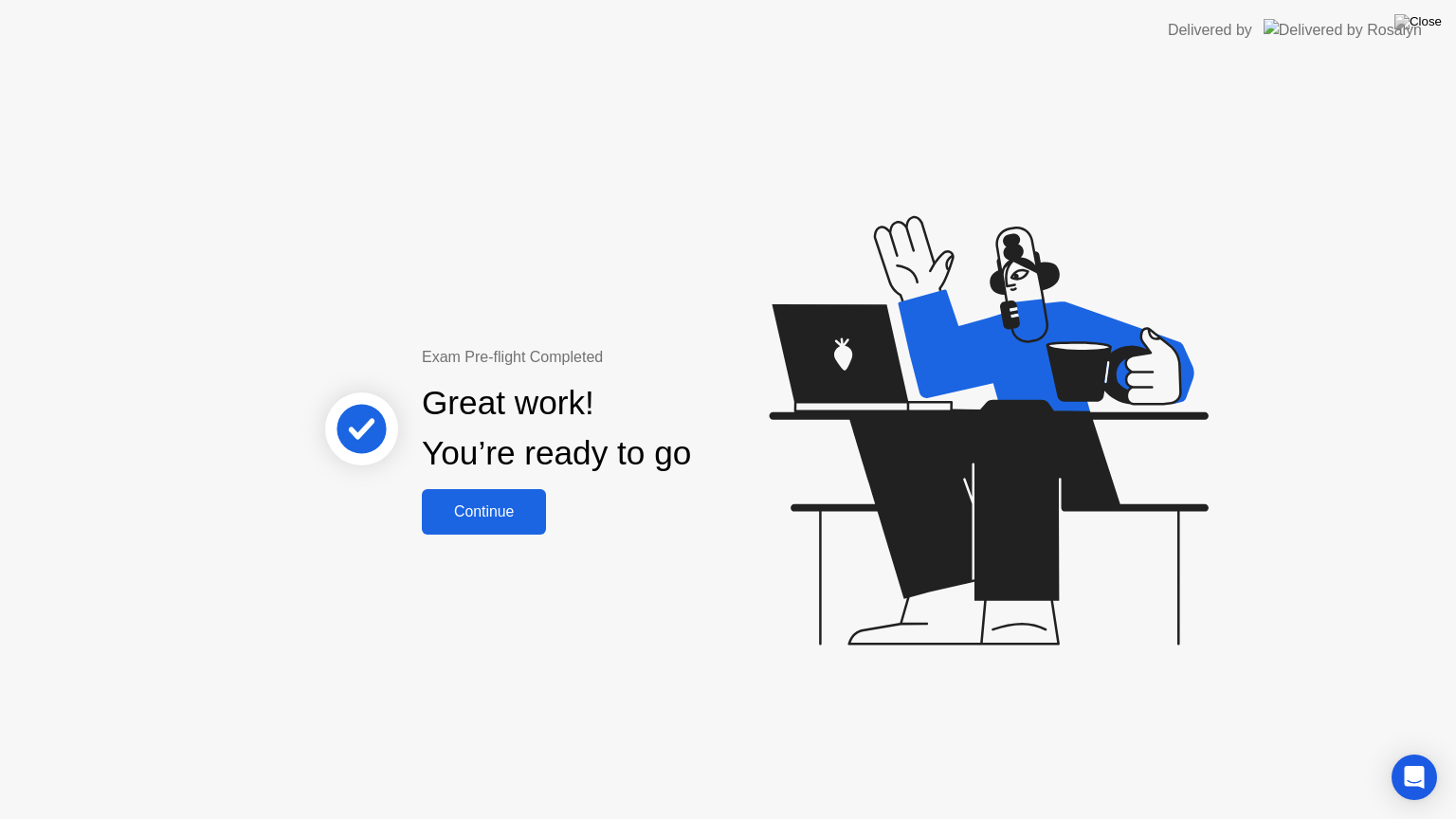
click at [504, 520] on div "Continue" at bounding box center [484, 512] width 112 height 17
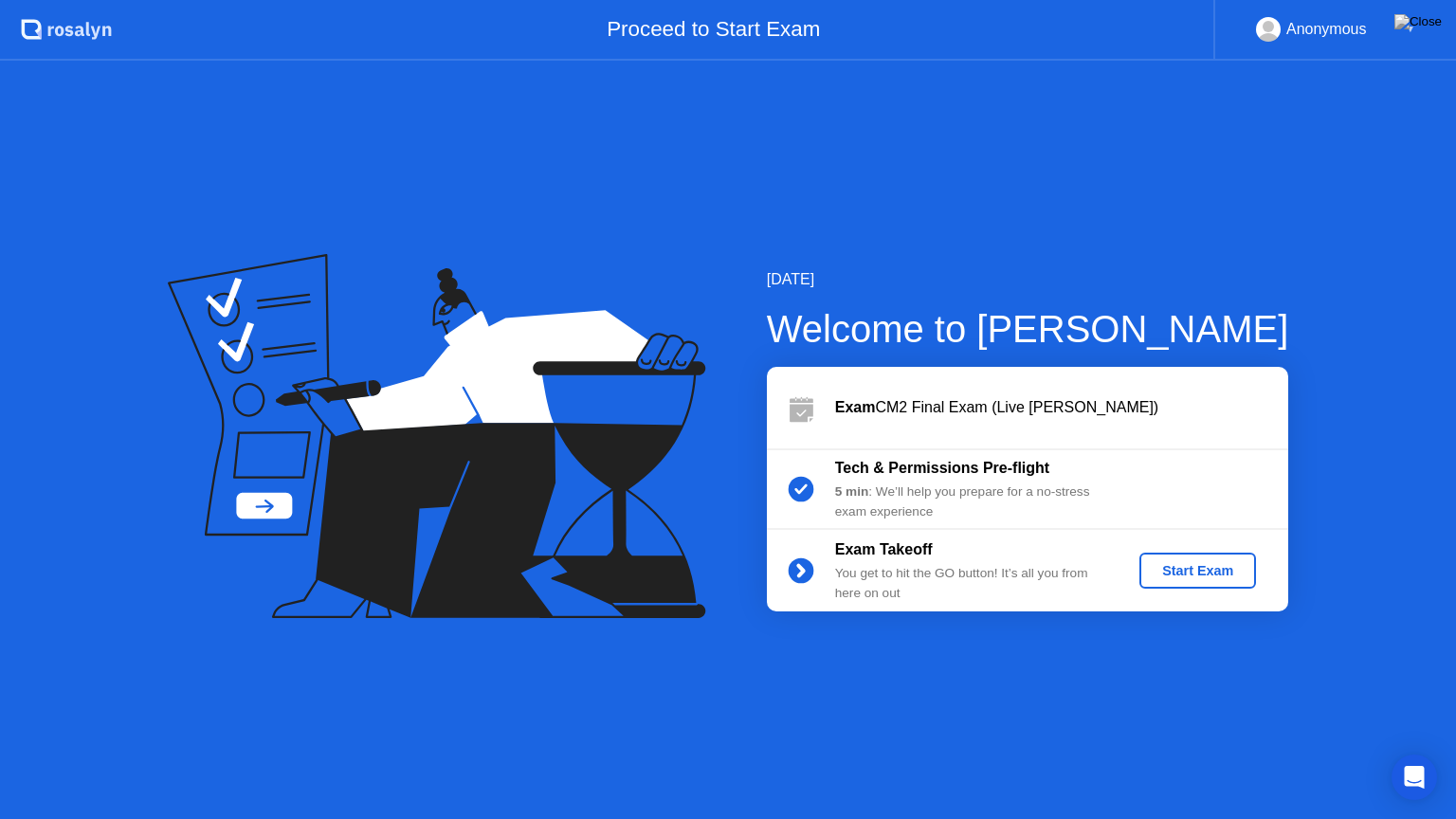
click at [1195, 577] on div "Start Exam" at bounding box center [1198, 571] width 102 height 16
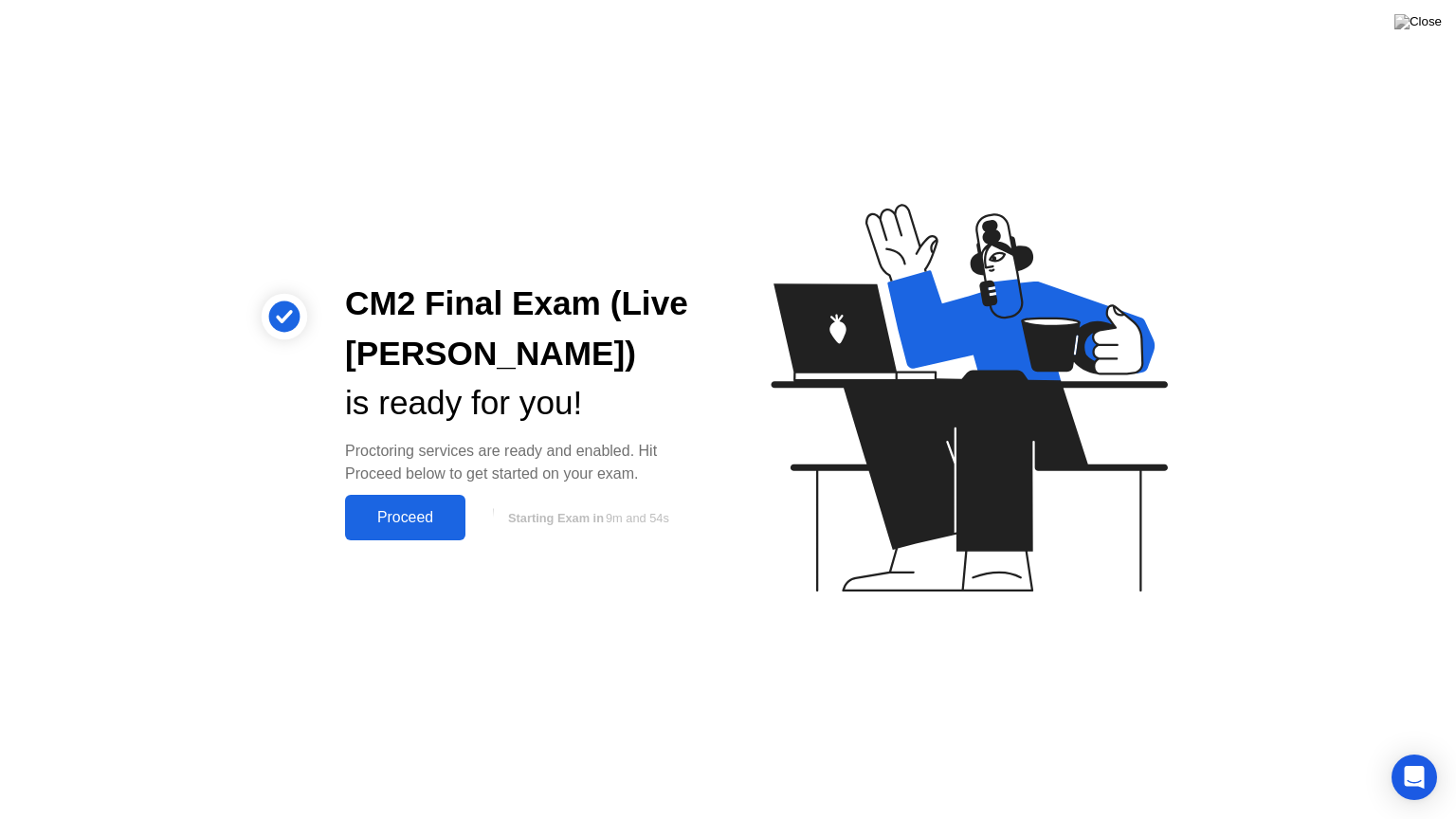
click at [420, 520] on div "Proceed" at bounding box center [405, 518] width 109 height 17
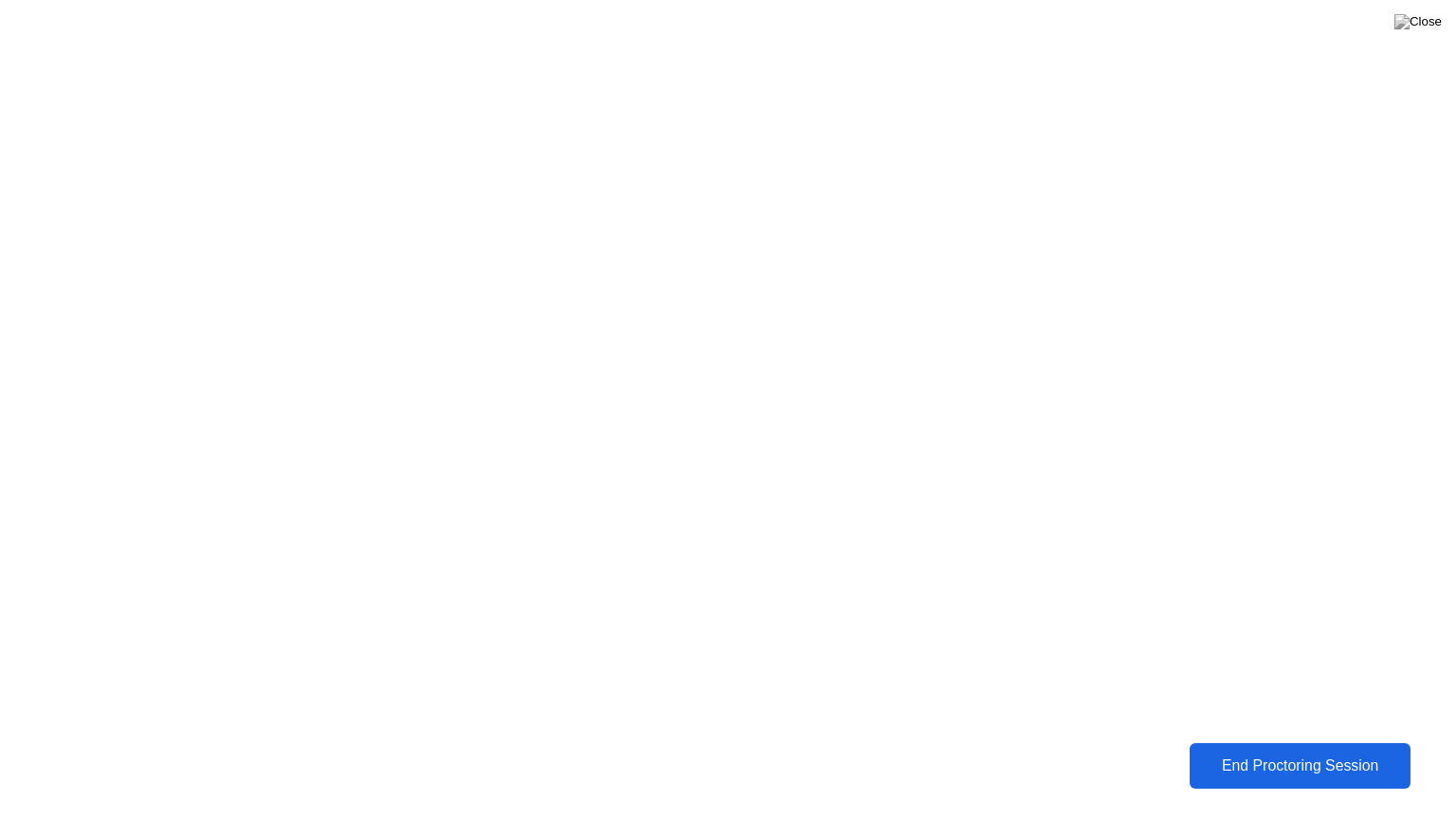
click at [1267, 752] on div "End Proctoring Session" at bounding box center [1299, 767] width 210 height 17
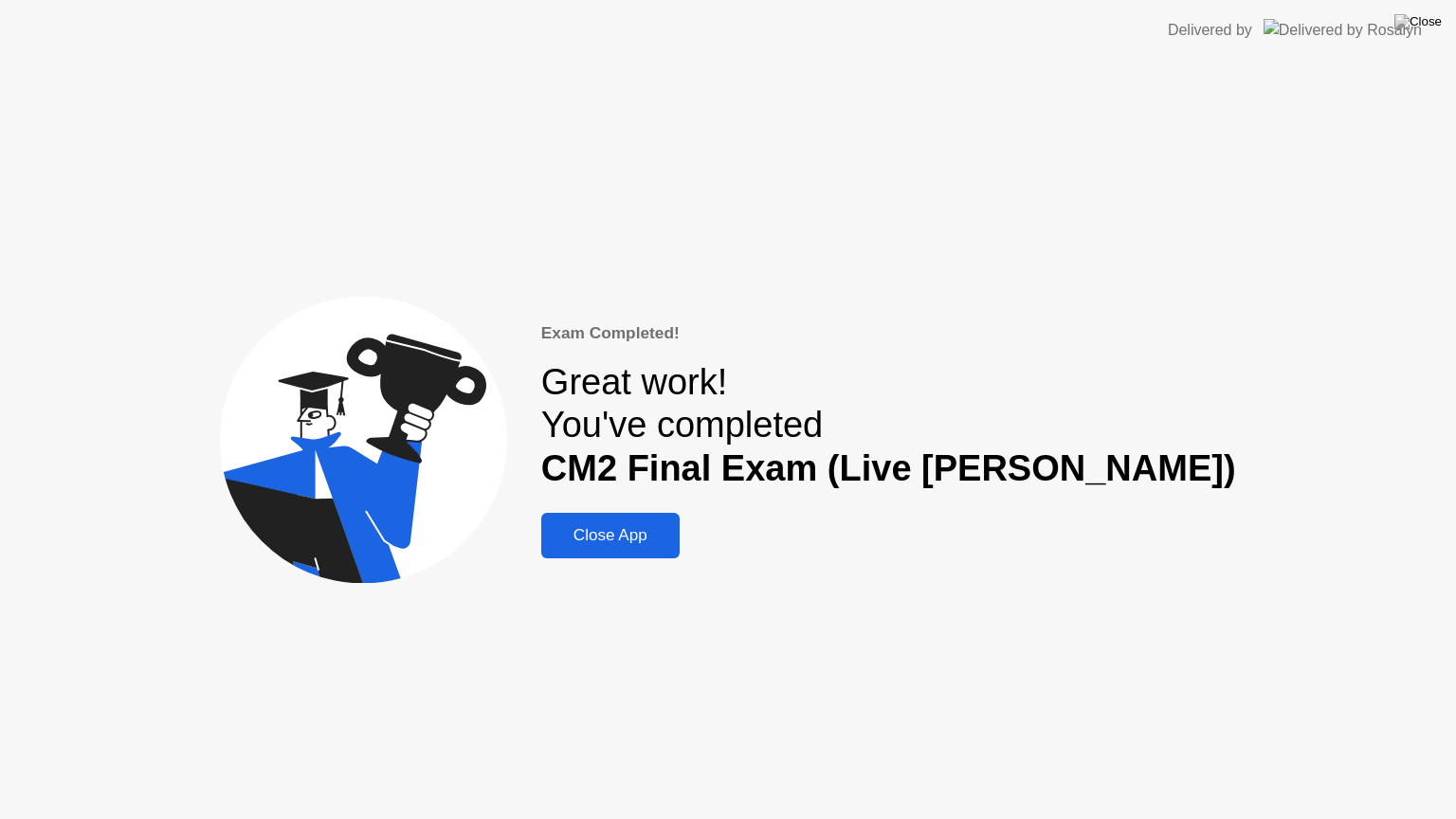
click at [674, 539] on div "Close App" at bounding box center [610, 536] width 127 height 19
